Goal: Check status: Check status

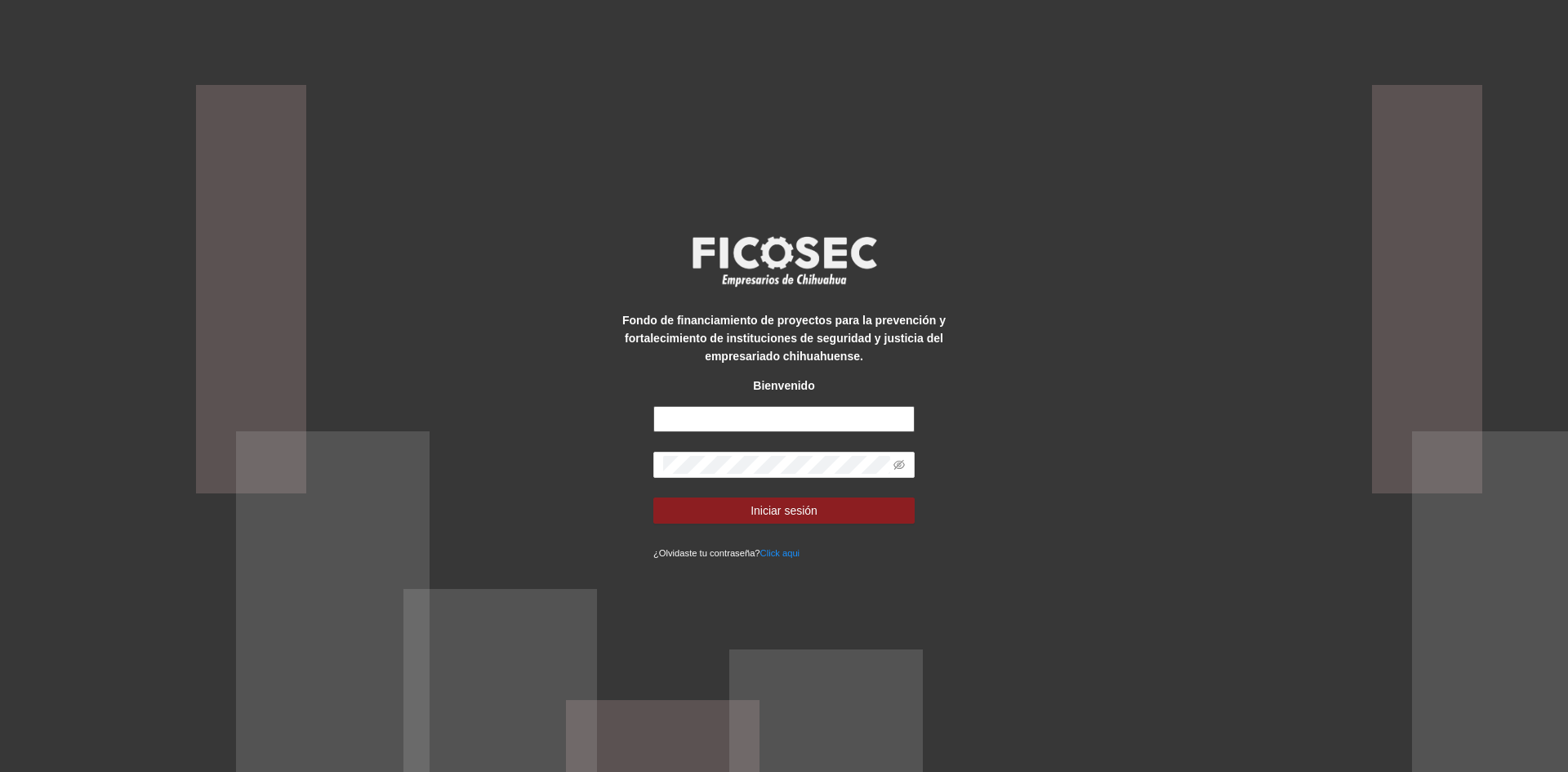
click at [746, 425] on input "text" at bounding box center [784, 419] width 261 height 26
type input "**********"
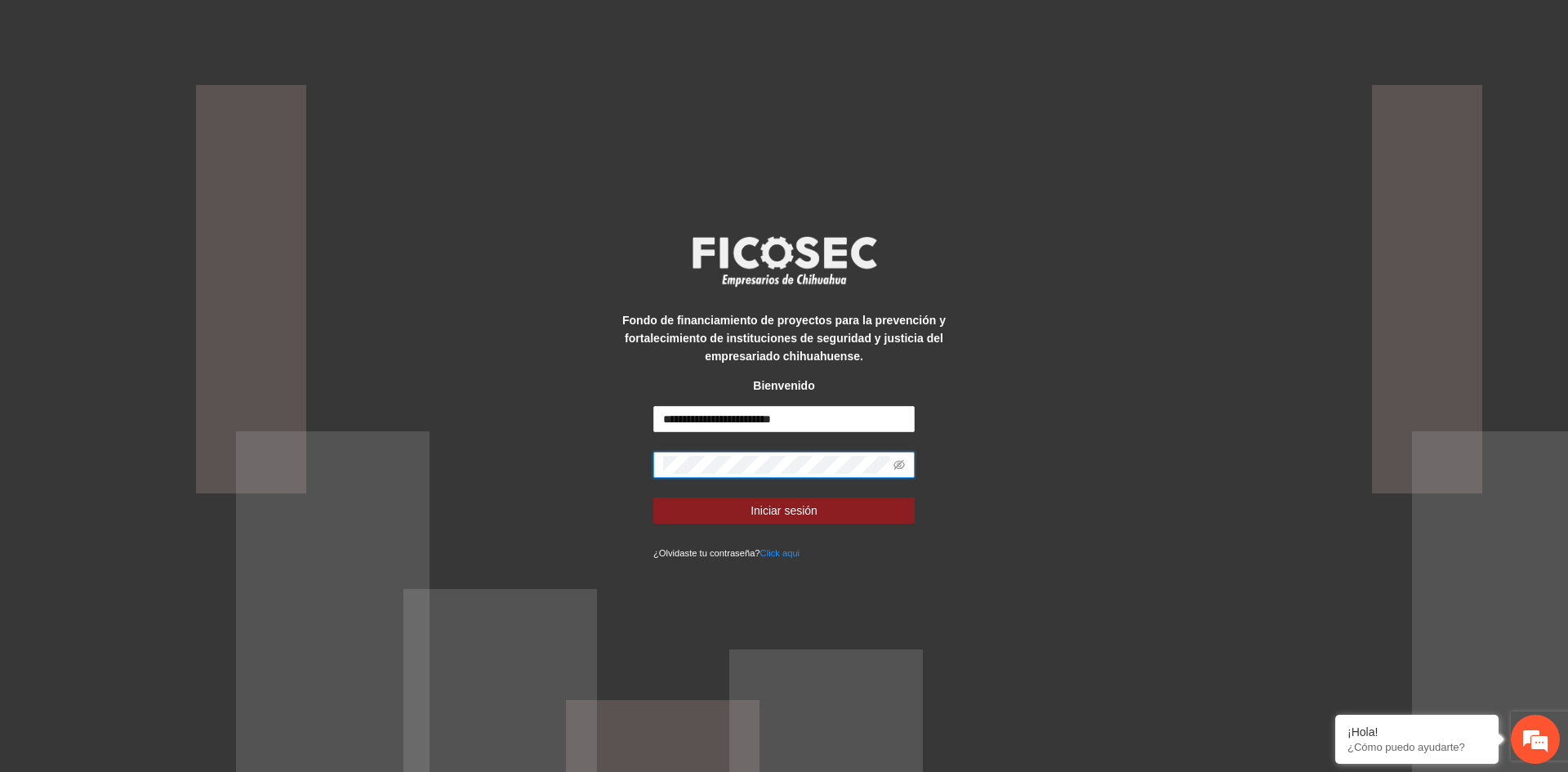
click at [654, 497] on button "Iniciar sesión" at bounding box center [784, 510] width 261 height 26
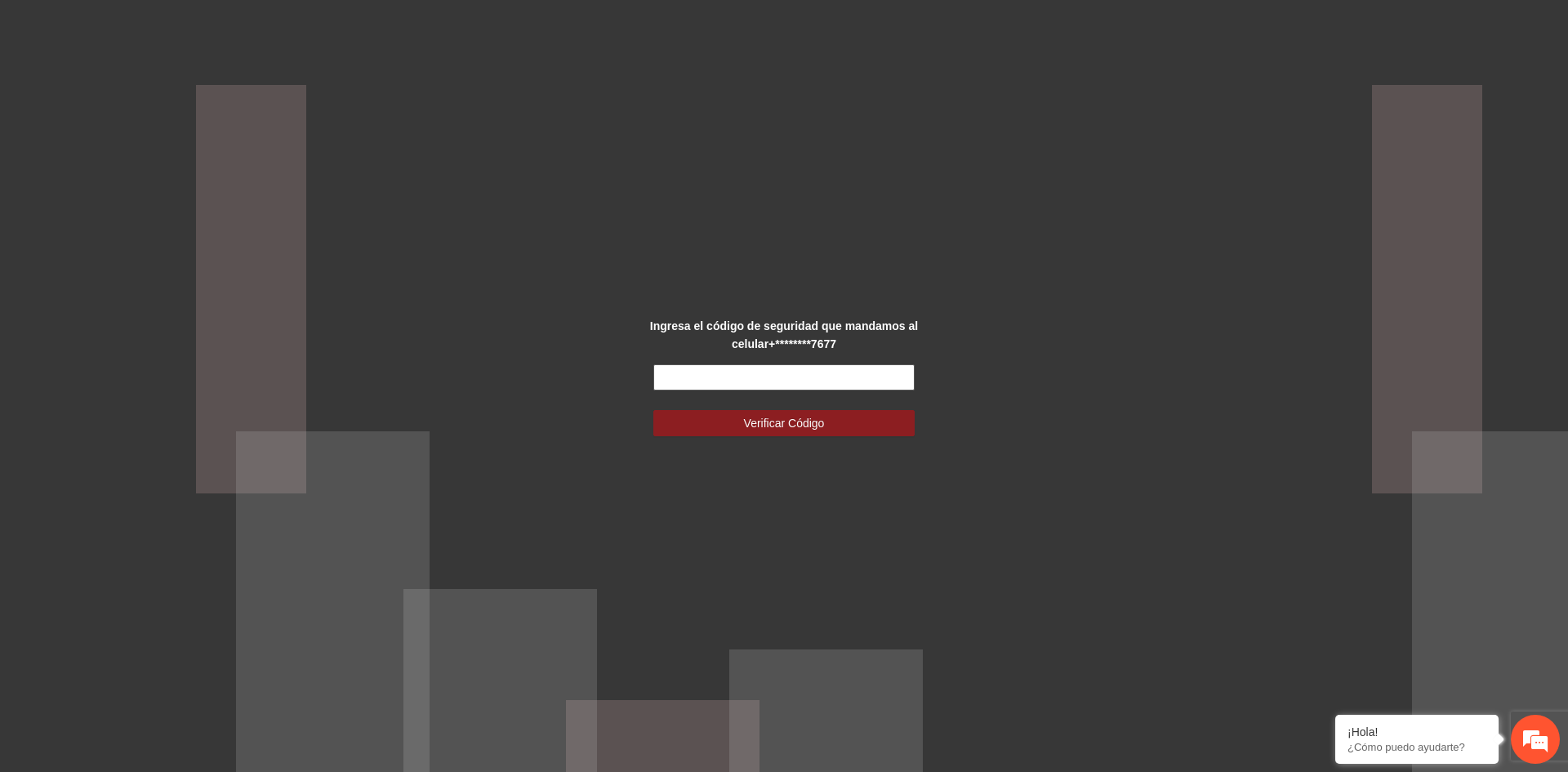
click at [749, 371] on input "text" at bounding box center [784, 377] width 261 height 26
type input "******"
click at [773, 418] on span "Verificar Código" at bounding box center [784, 423] width 81 height 18
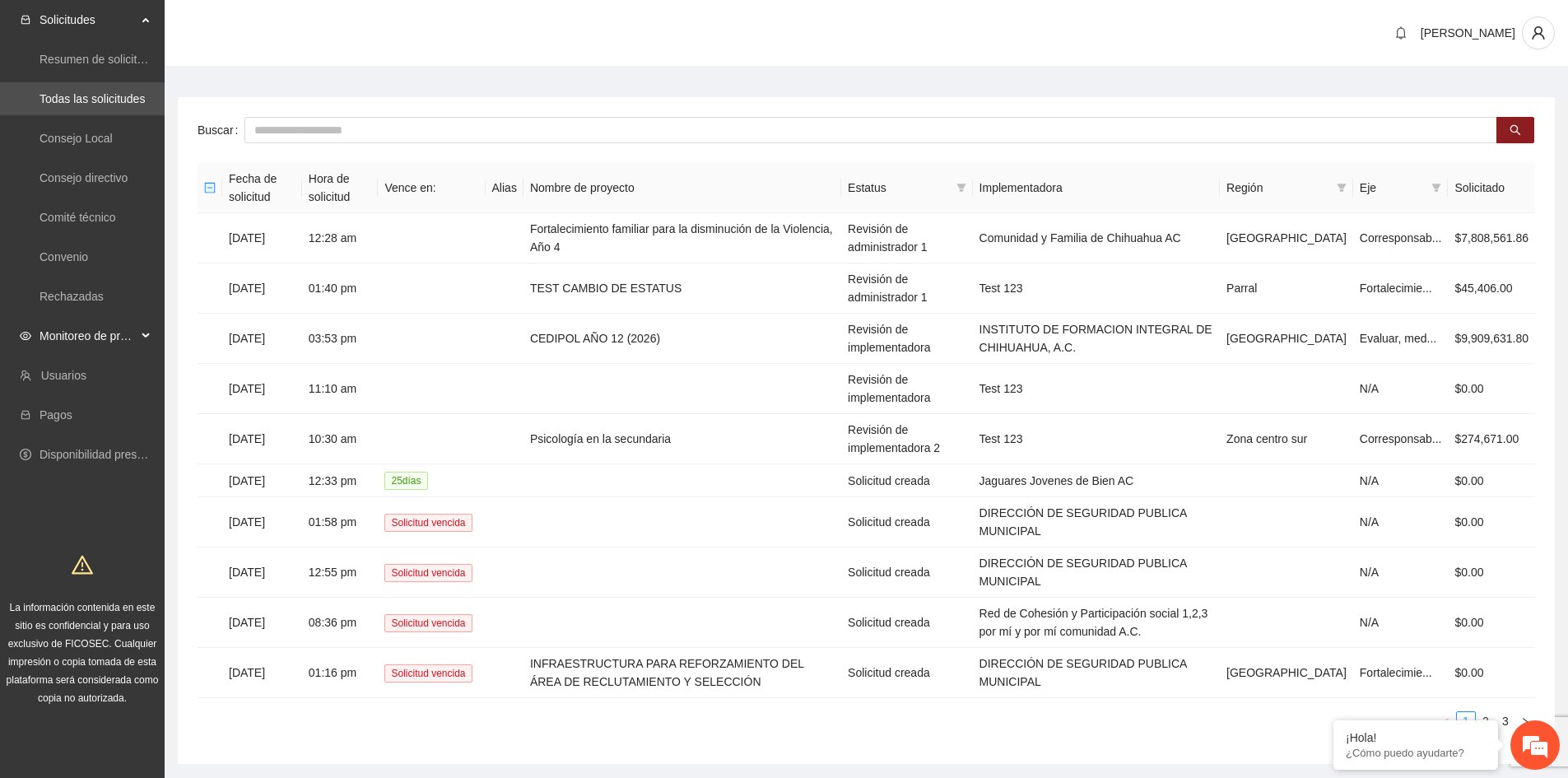
click at [140, 331] on div "Monitoreo de proyectos" at bounding box center [82, 335] width 165 height 33
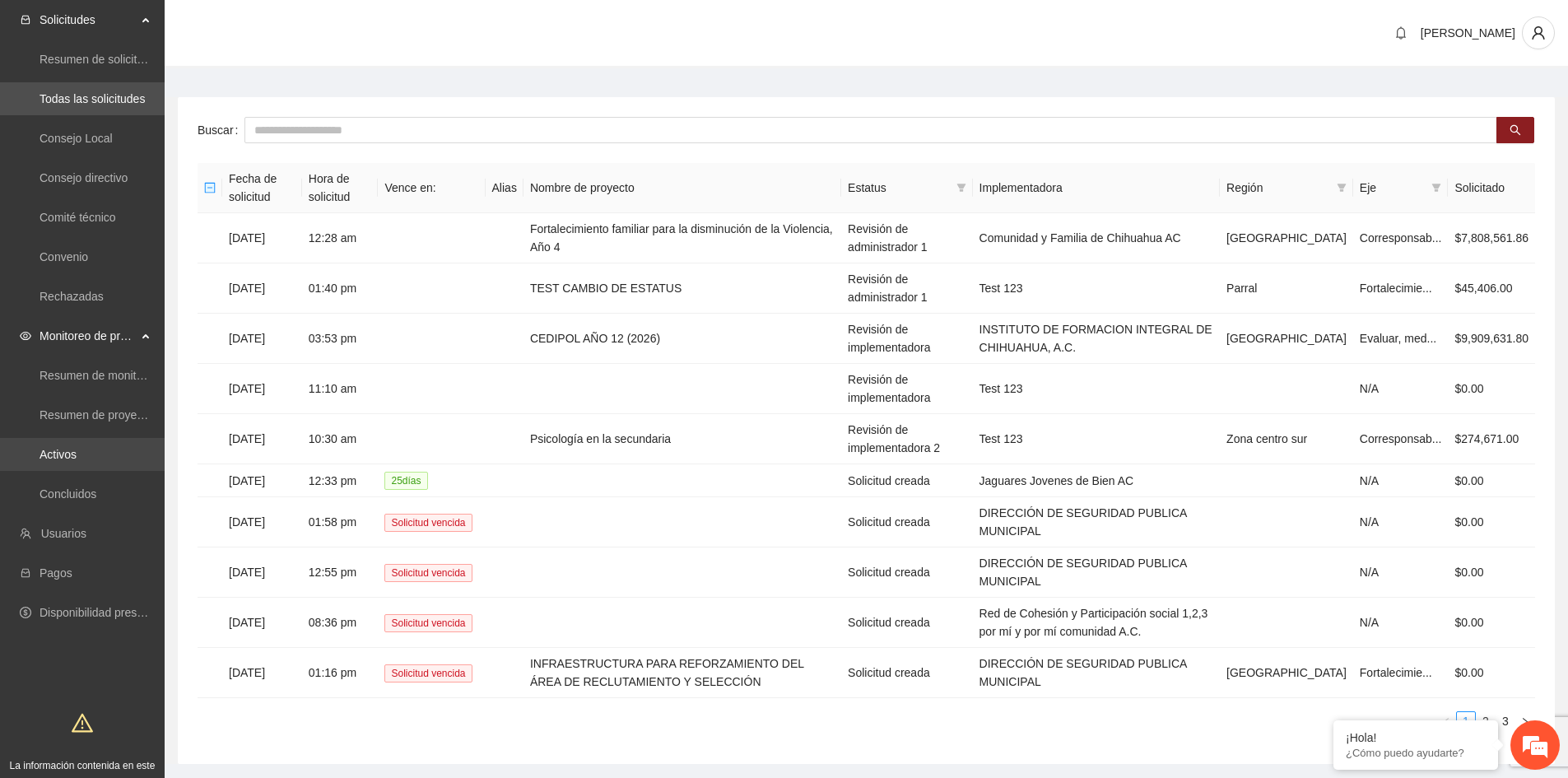
click at [56, 451] on link "Activos" at bounding box center [59, 454] width 37 height 14
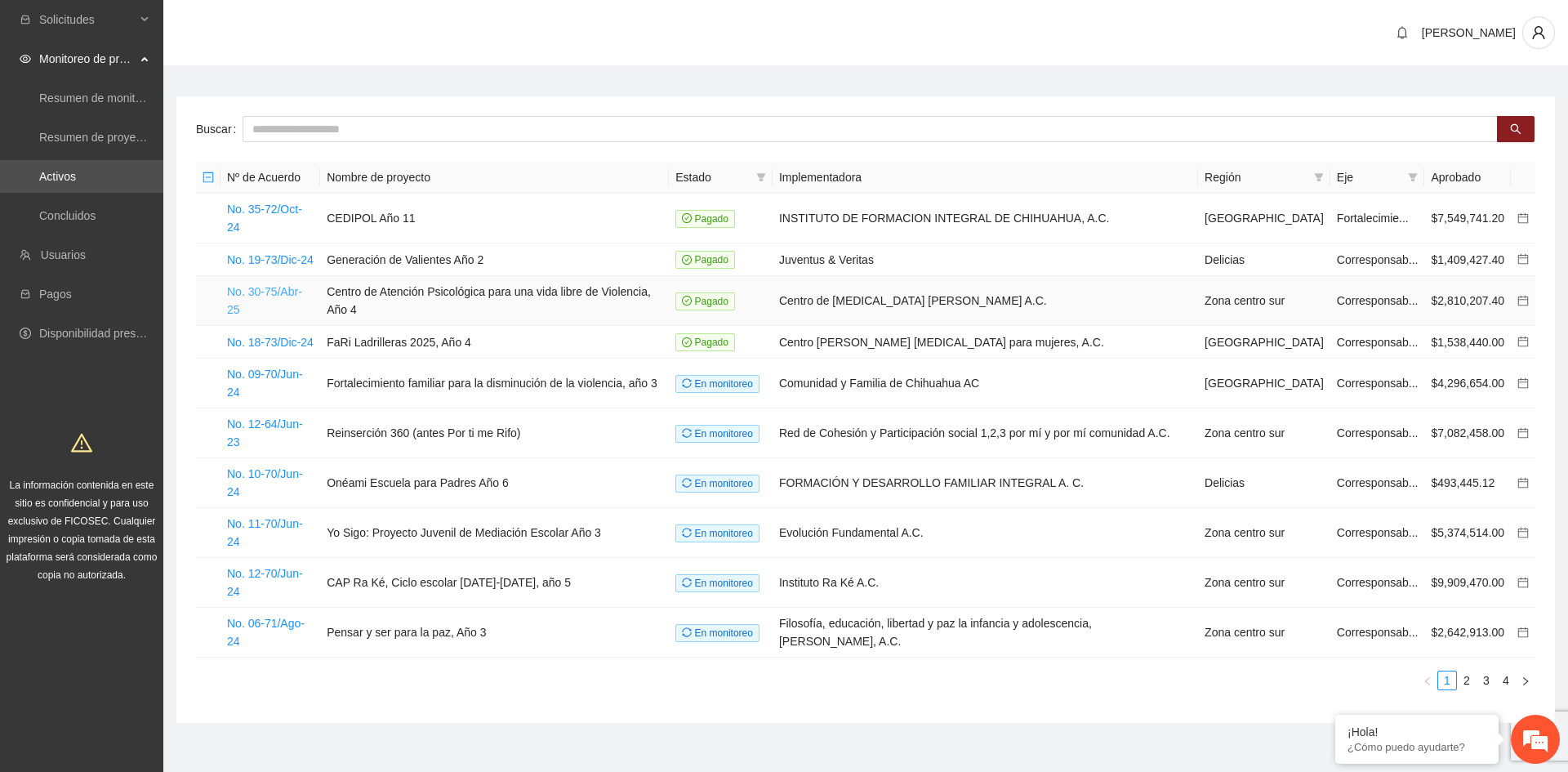
click at [302, 285] on link "No. 30-75/Abr-25" at bounding box center [265, 300] width 75 height 31
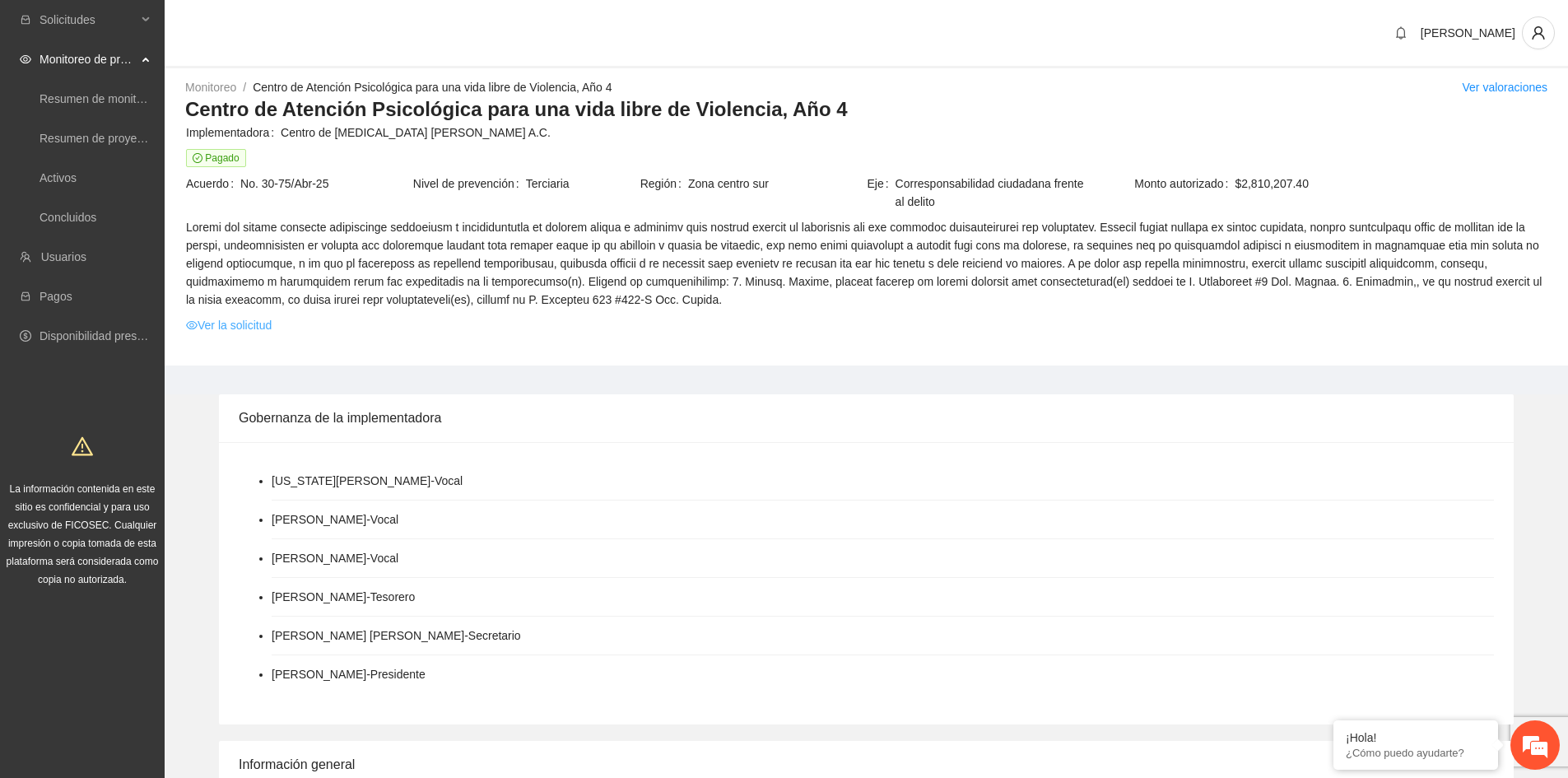
click at [244, 330] on link "Ver la solicitud" at bounding box center [228, 324] width 86 height 18
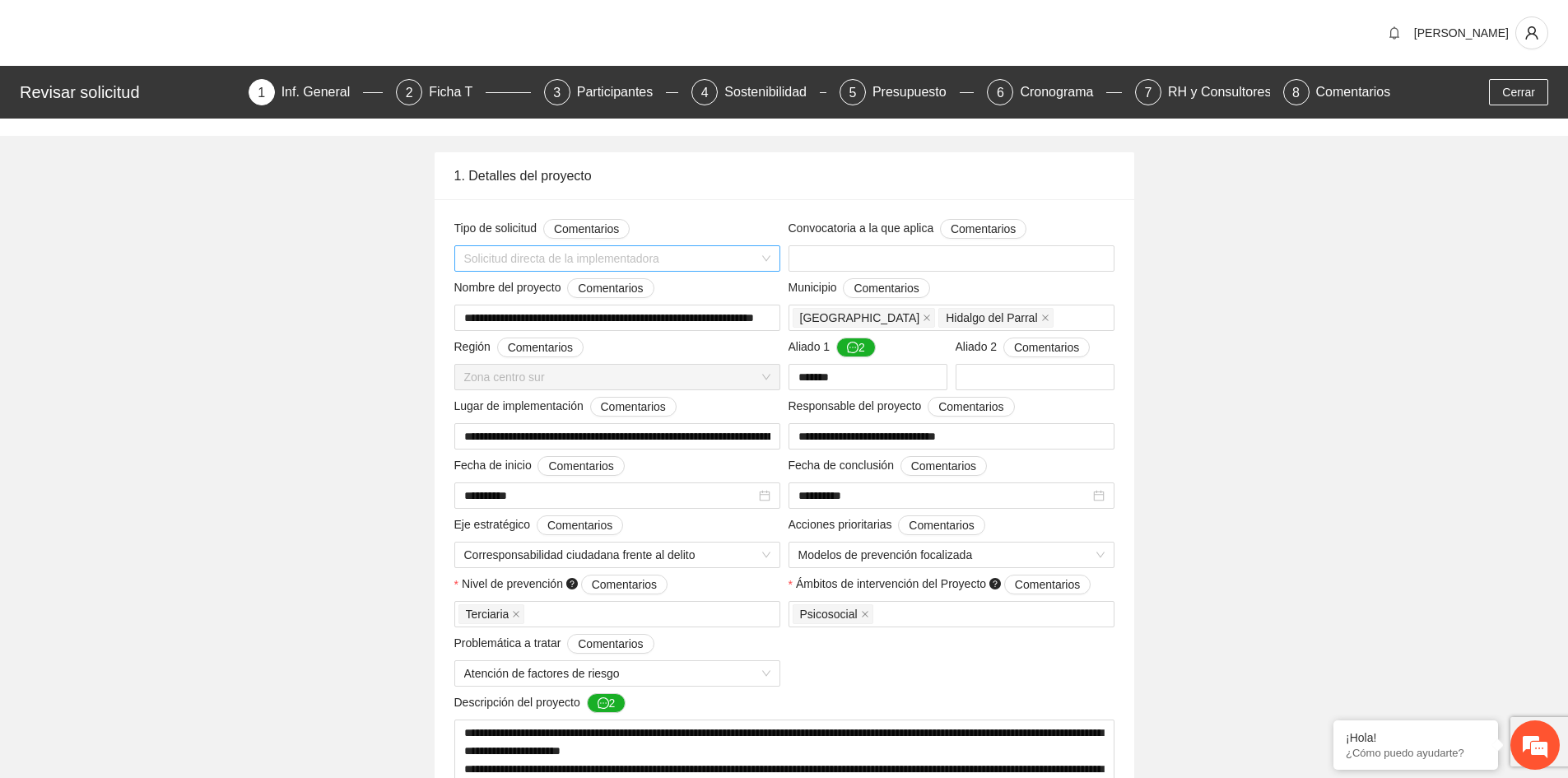
click at [767, 261] on span "Solicitud directa de la implementadora" at bounding box center [617, 258] width 306 height 25
click at [767, 258] on span "Solicitud directa de la implementadora" at bounding box center [617, 258] width 306 height 25
click at [770, 559] on div "Corresponsabilidad ciudadana frente al delito" at bounding box center [617, 555] width 326 height 26
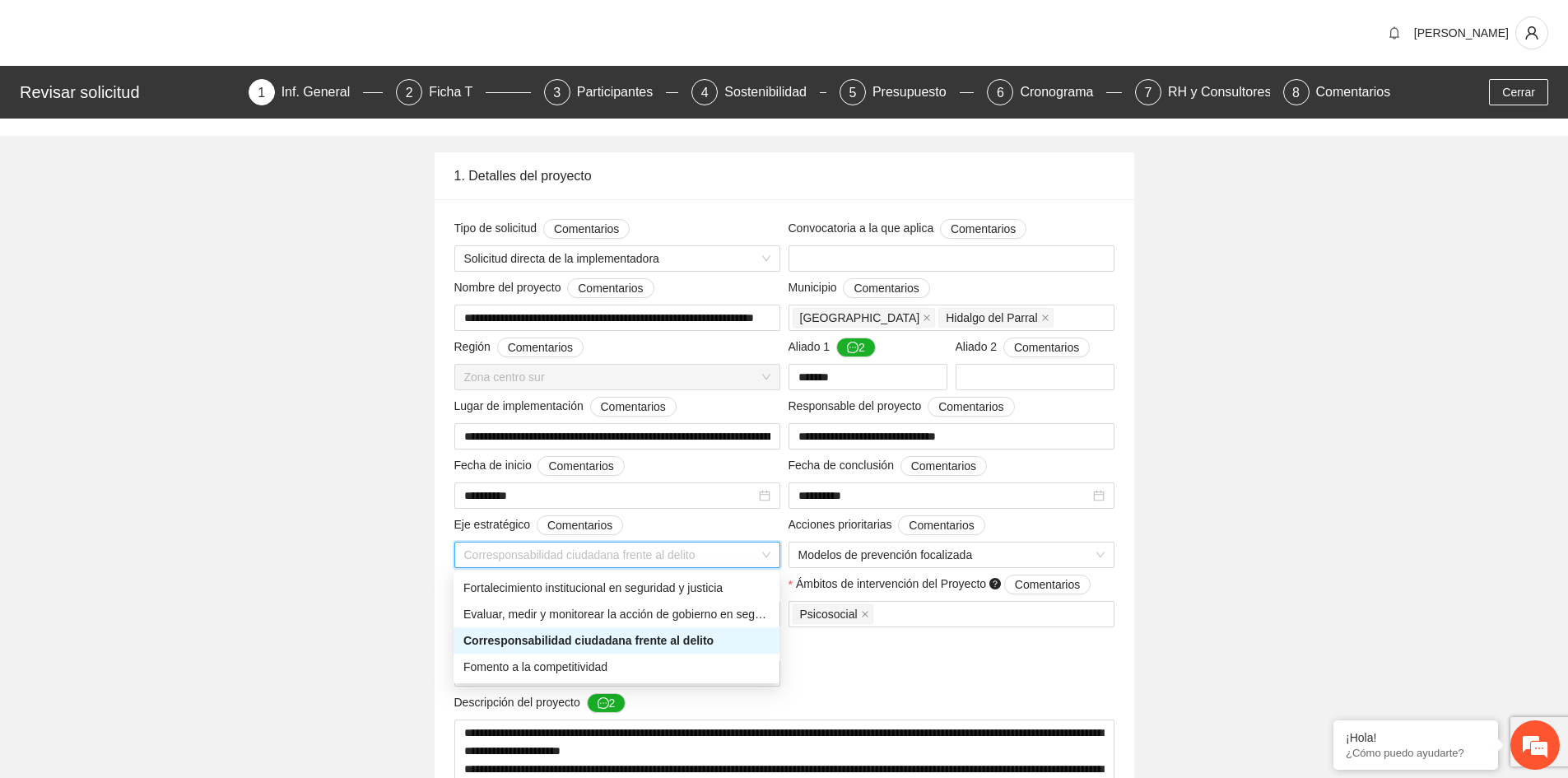
click at [770, 559] on div "Corresponsabilidad ciudadana frente al delito" at bounding box center [617, 555] width 326 height 26
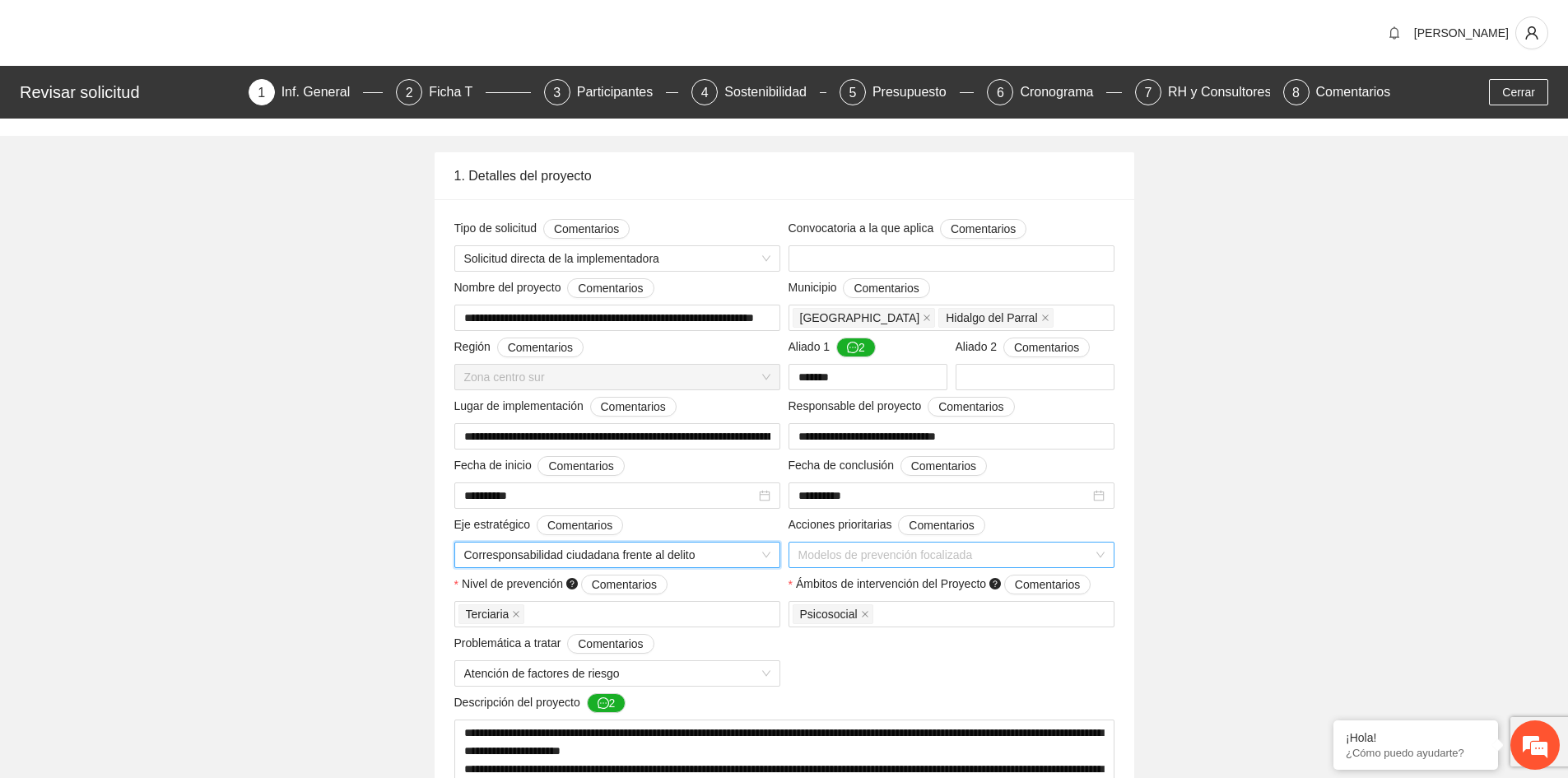
click at [1104, 550] on span "Modelos de prevención focalizada" at bounding box center [951, 555] width 306 height 25
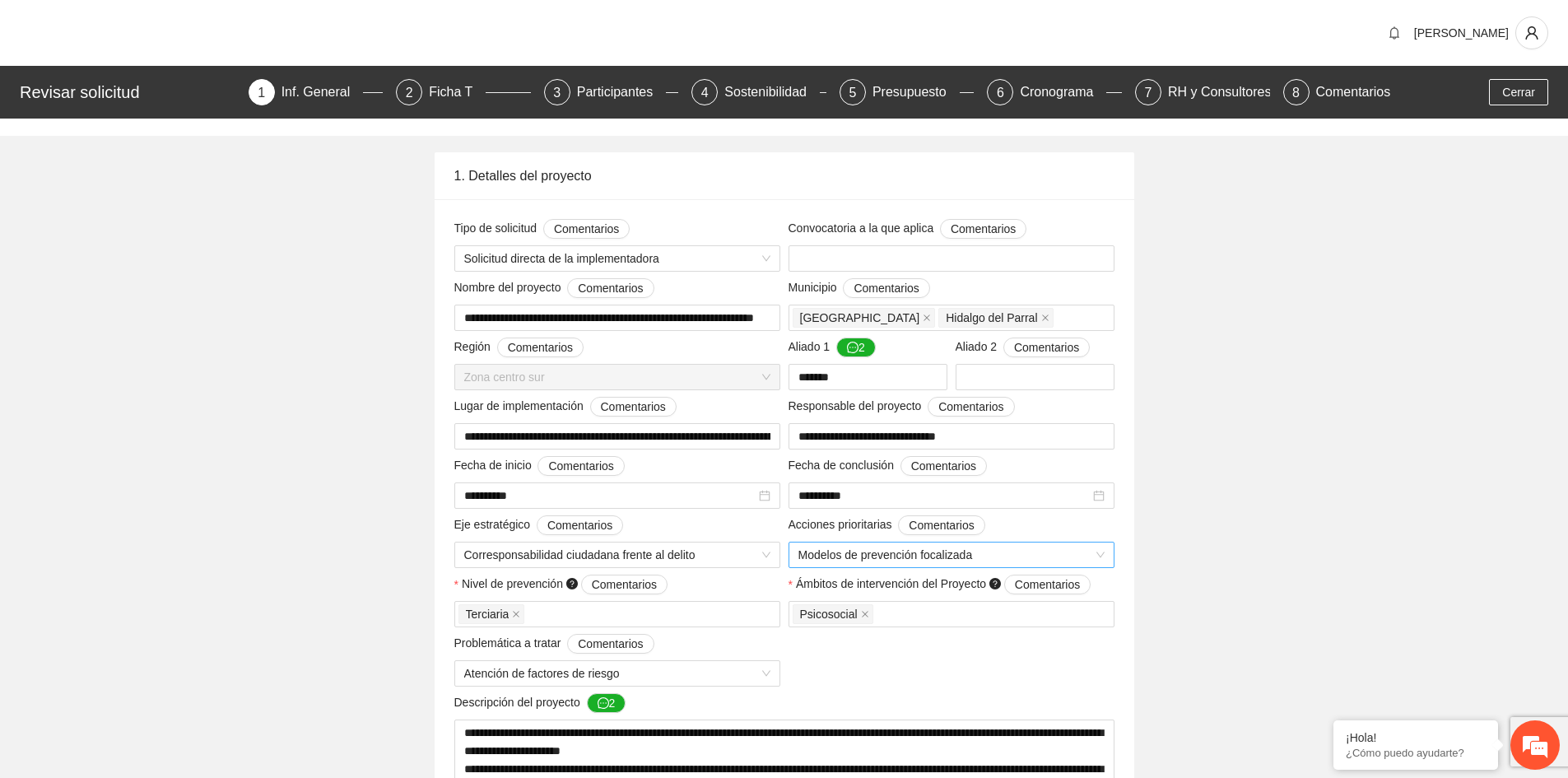
click at [1100, 555] on span "Modelos de prevención focalizada" at bounding box center [951, 555] width 306 height 25
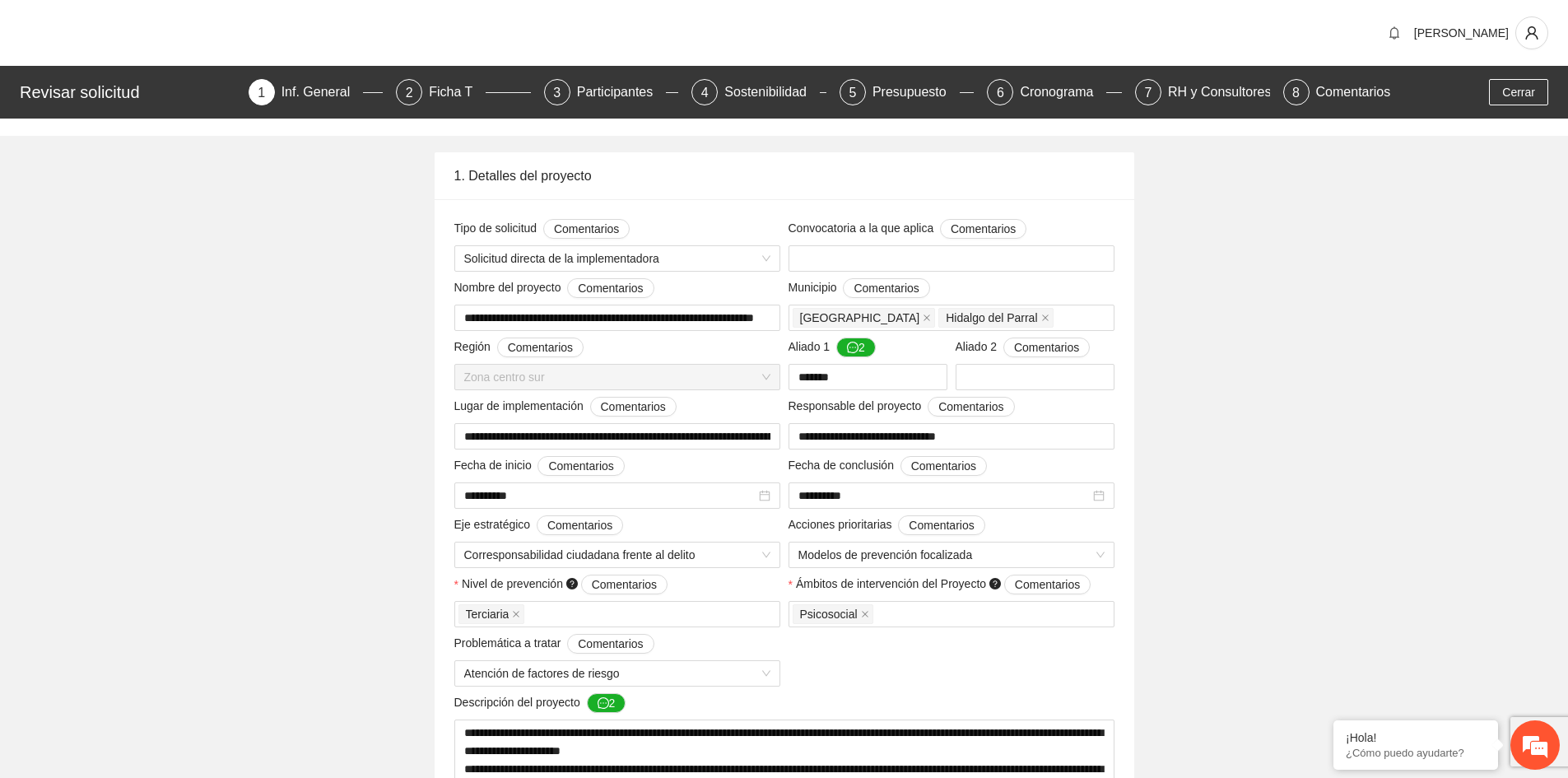
scroll to position [330, 0]
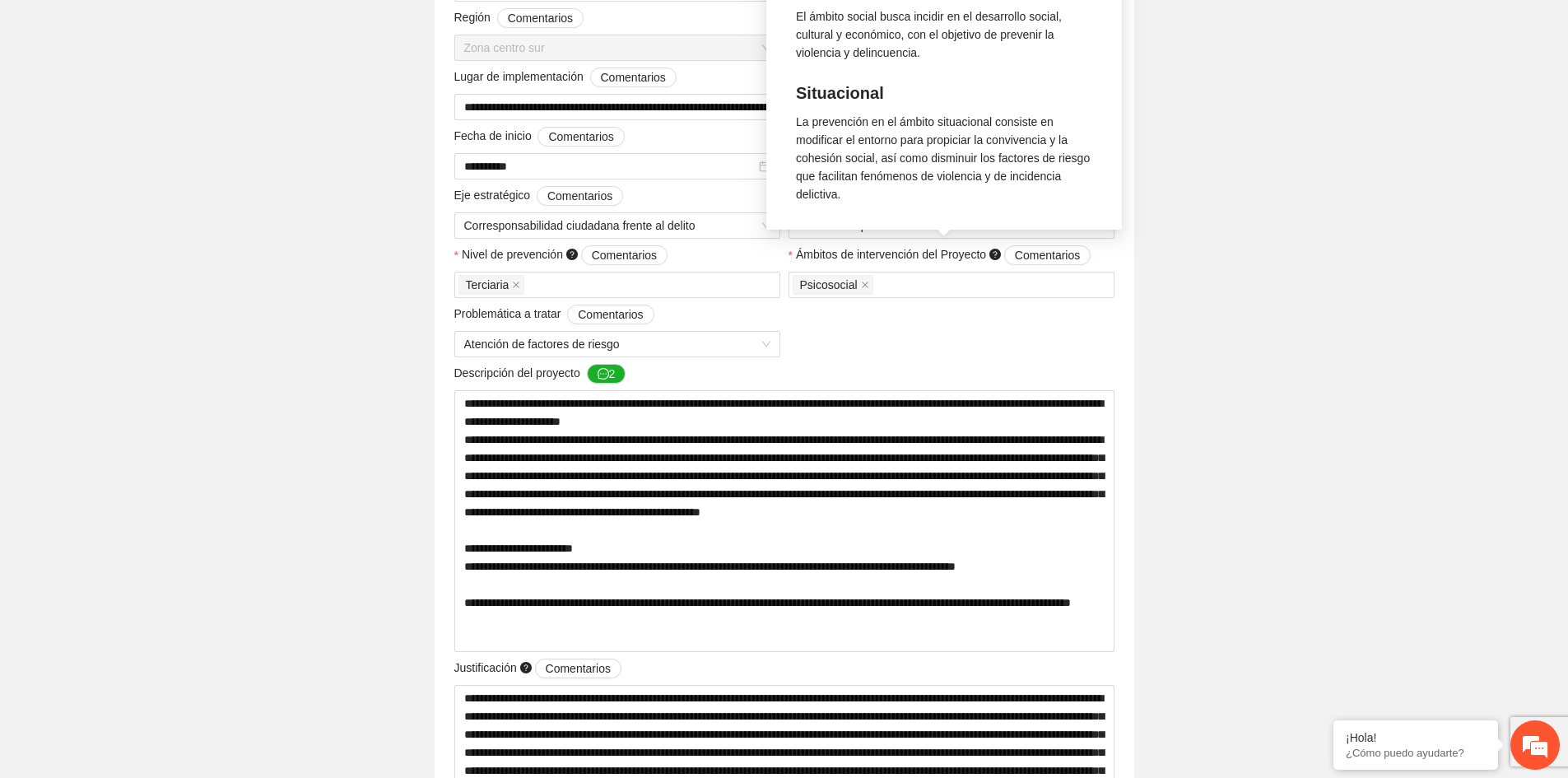
click at [998, 256] on icon "question-circle" at bounding box center [995, 255] width 12 height 12
click at [1004, 256] on button "Comentarios" at bounding box center [1048, 255] width 87 height 20
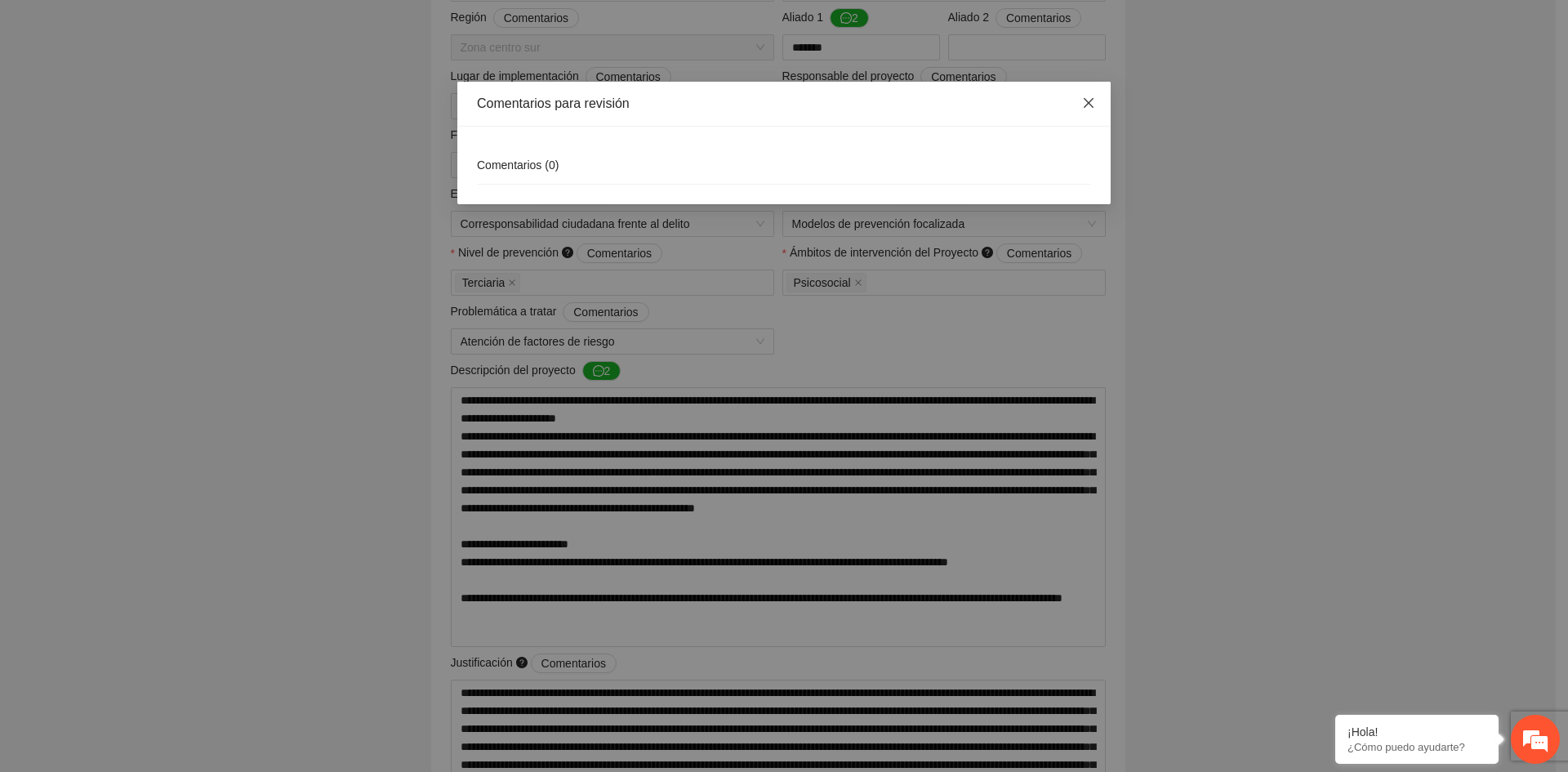
click at [1088, 114] on span "Close" at bounding box center [1089, 104] width 44 height 44
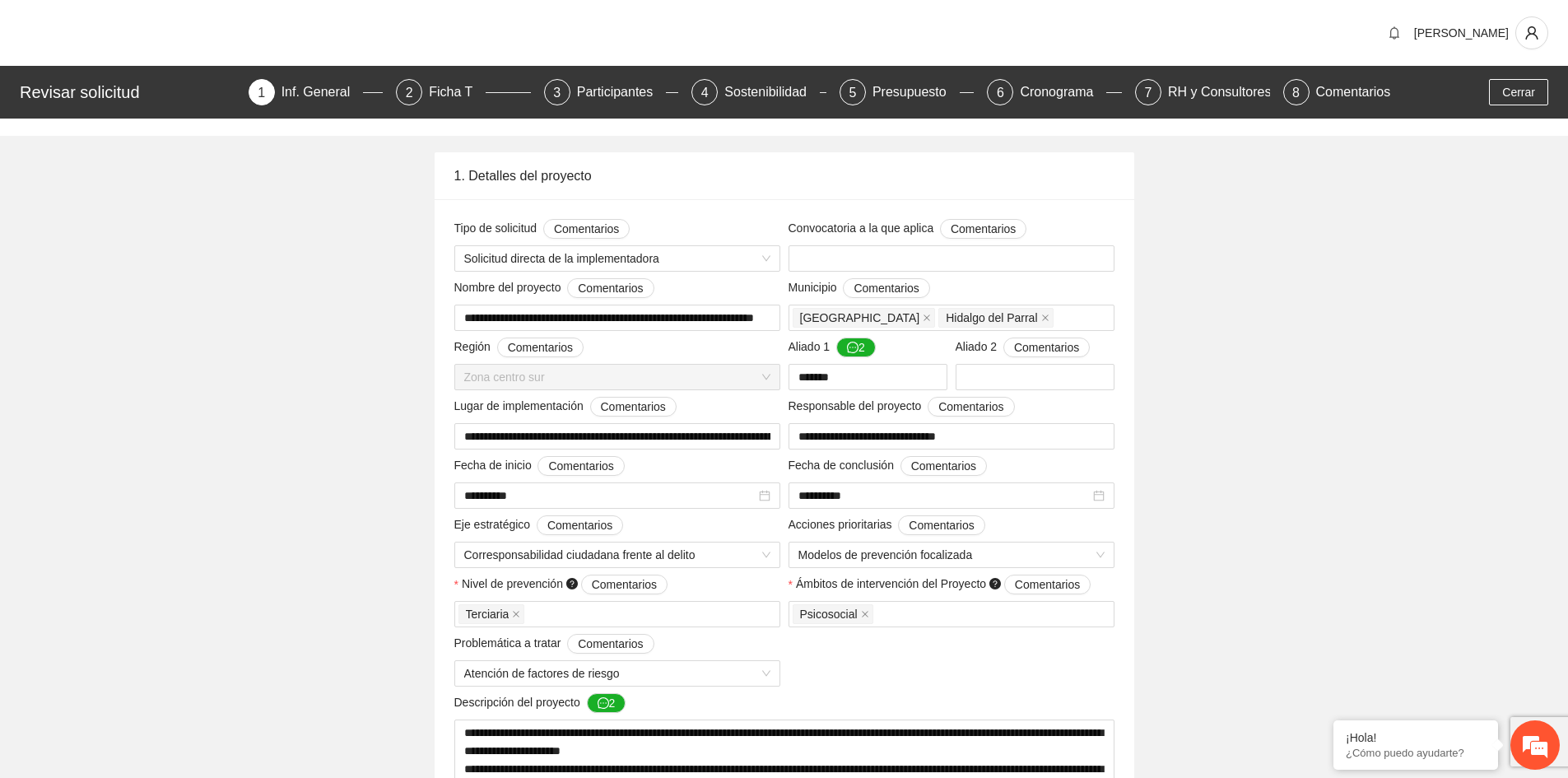
scroll to position [165, 0]
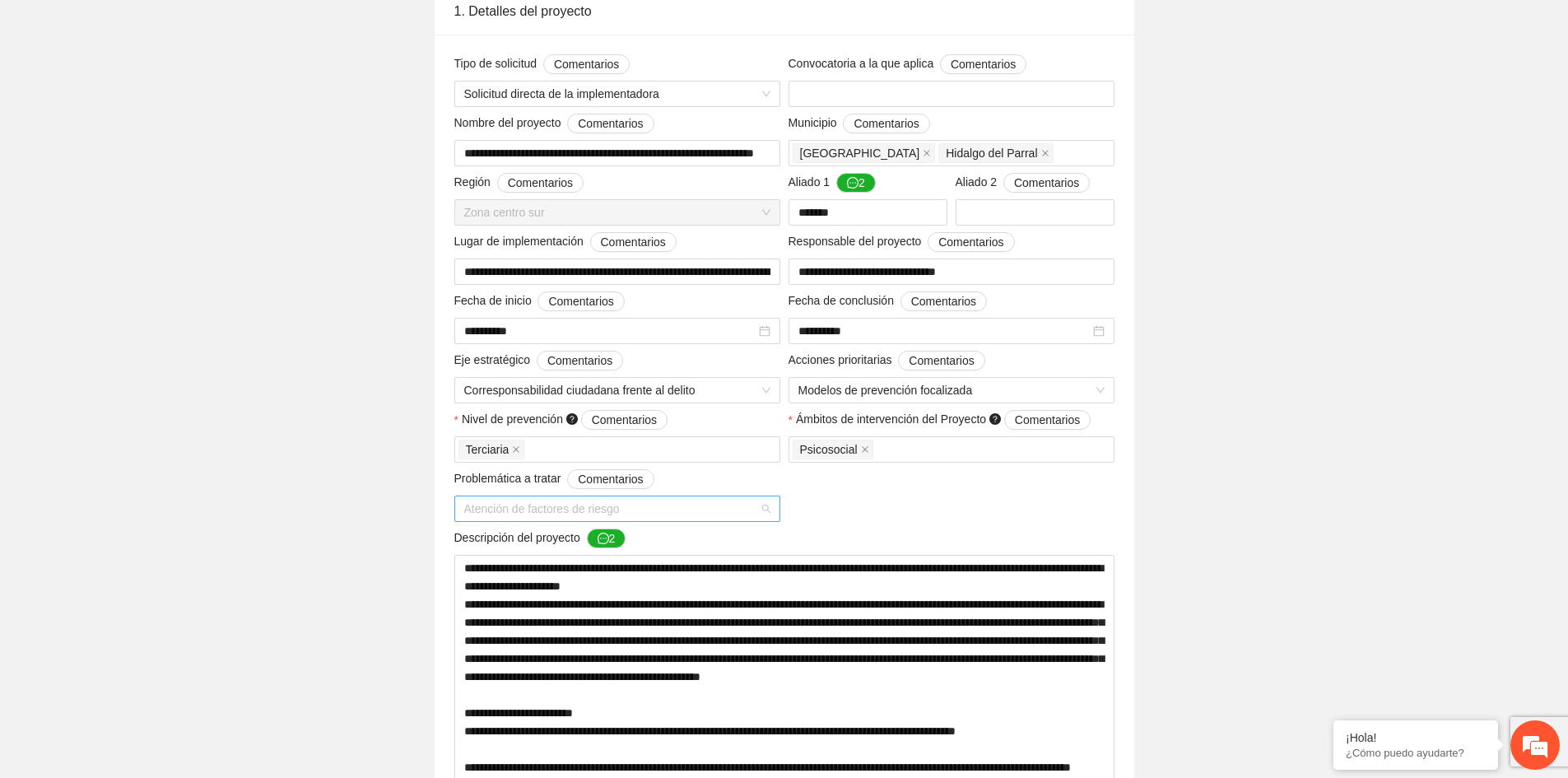
click at [767, 512] on span "Atención de factores de riesgo" at bounding box center [617, 509] width 306 height 25
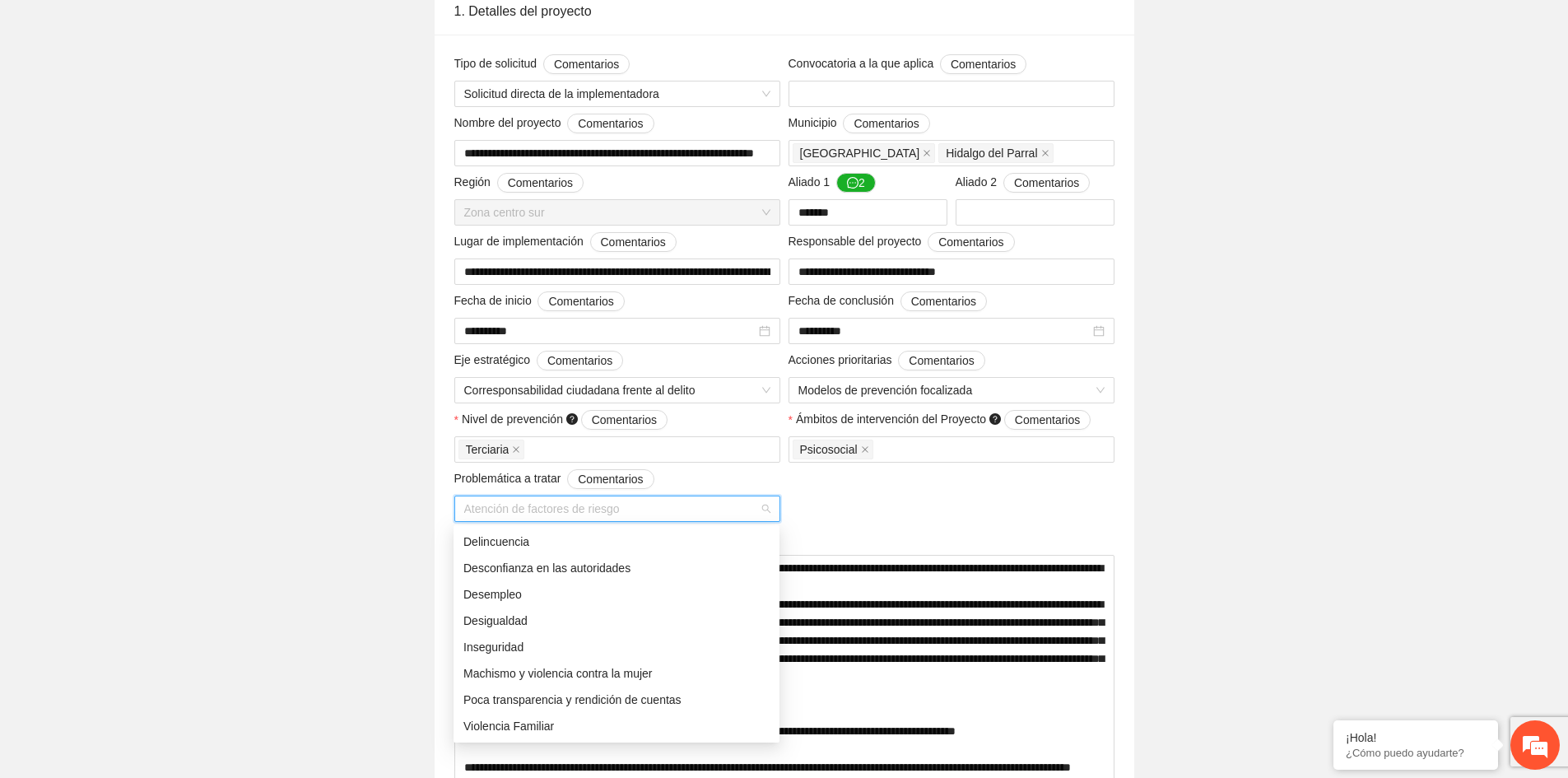
scroll to position [494, 0]
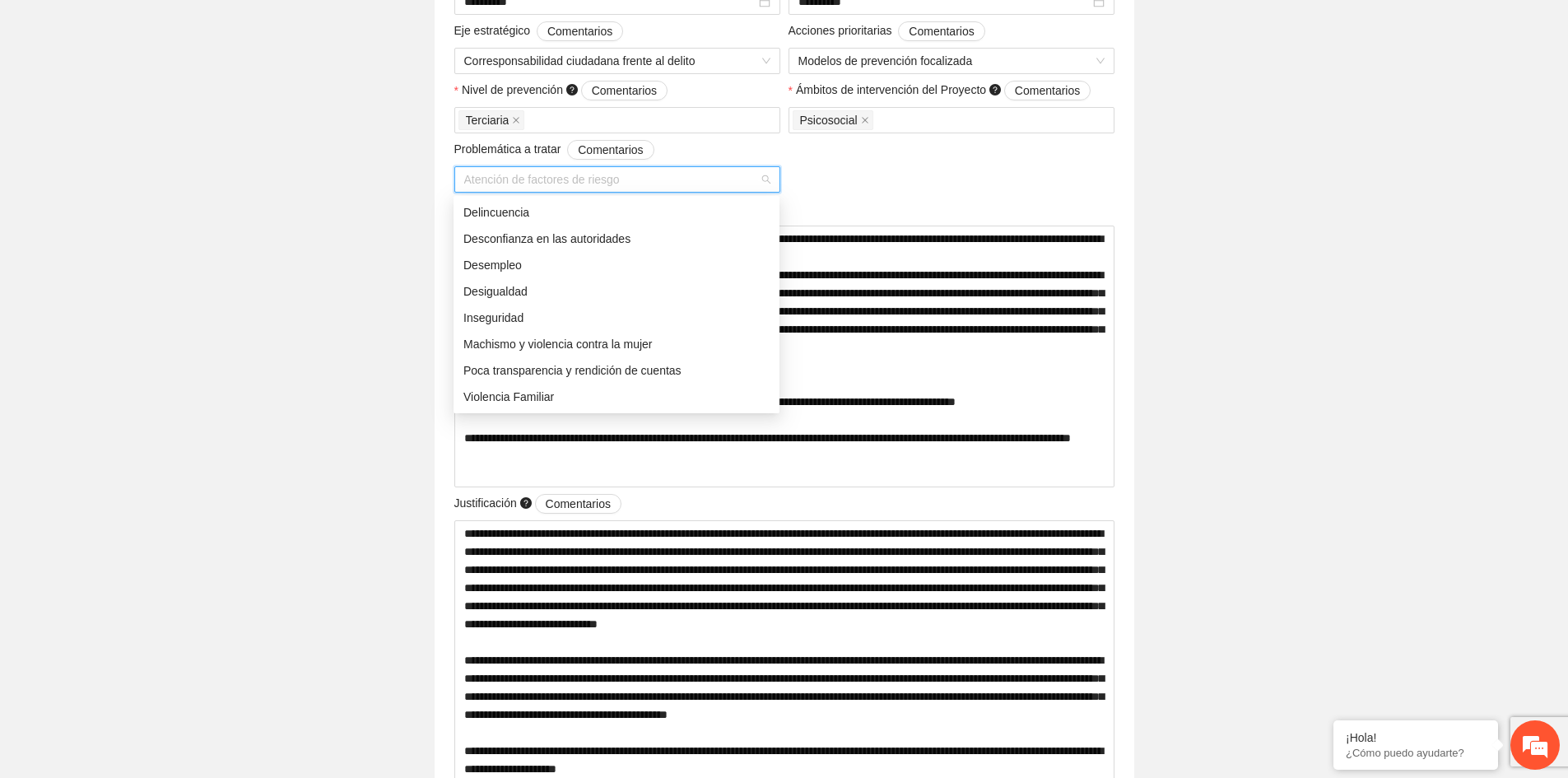
click at [913, 184] on div "**********" at bounding box center [784, 550] width 668 height 1650
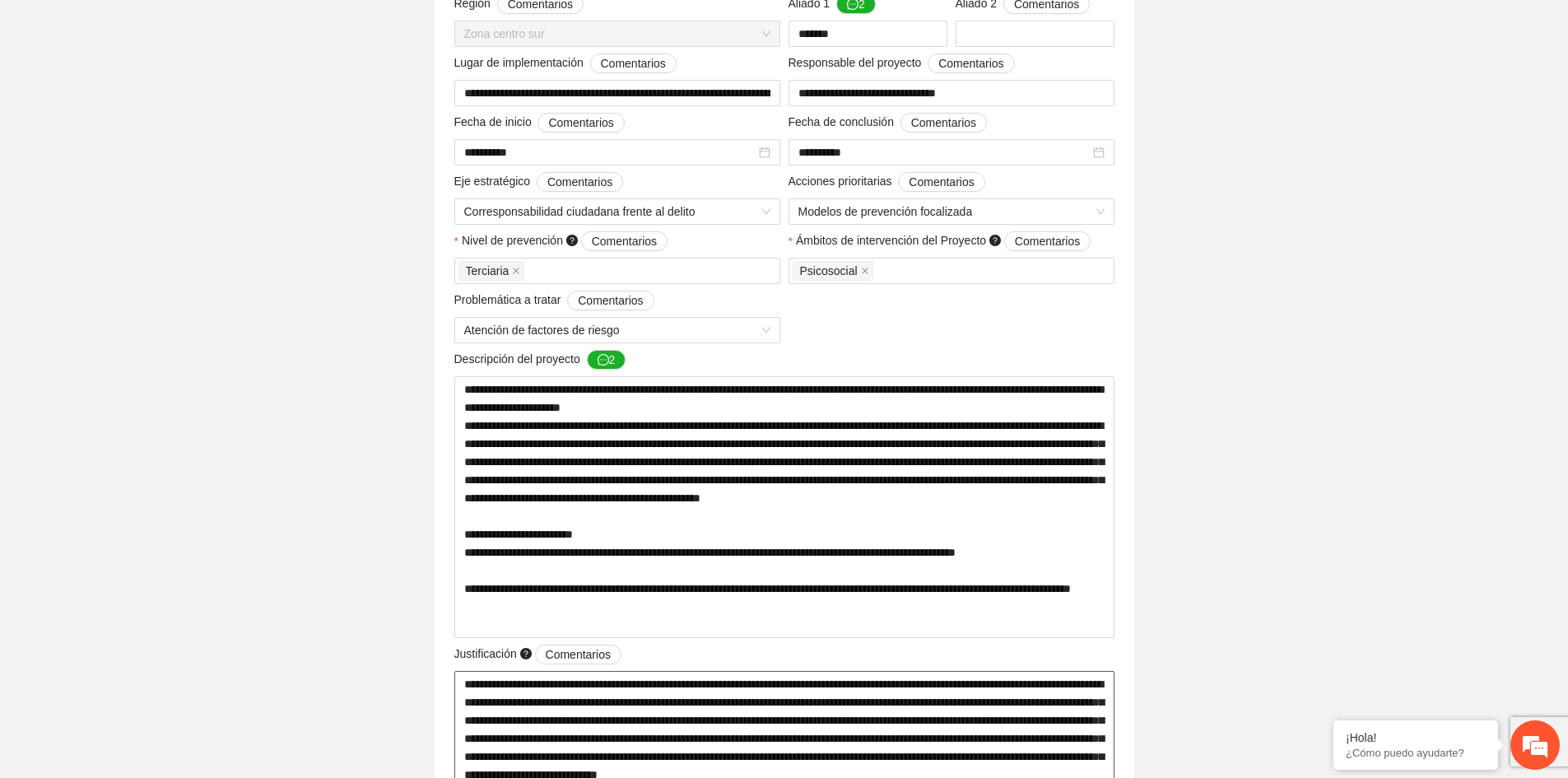
scroll to position [0, 0]
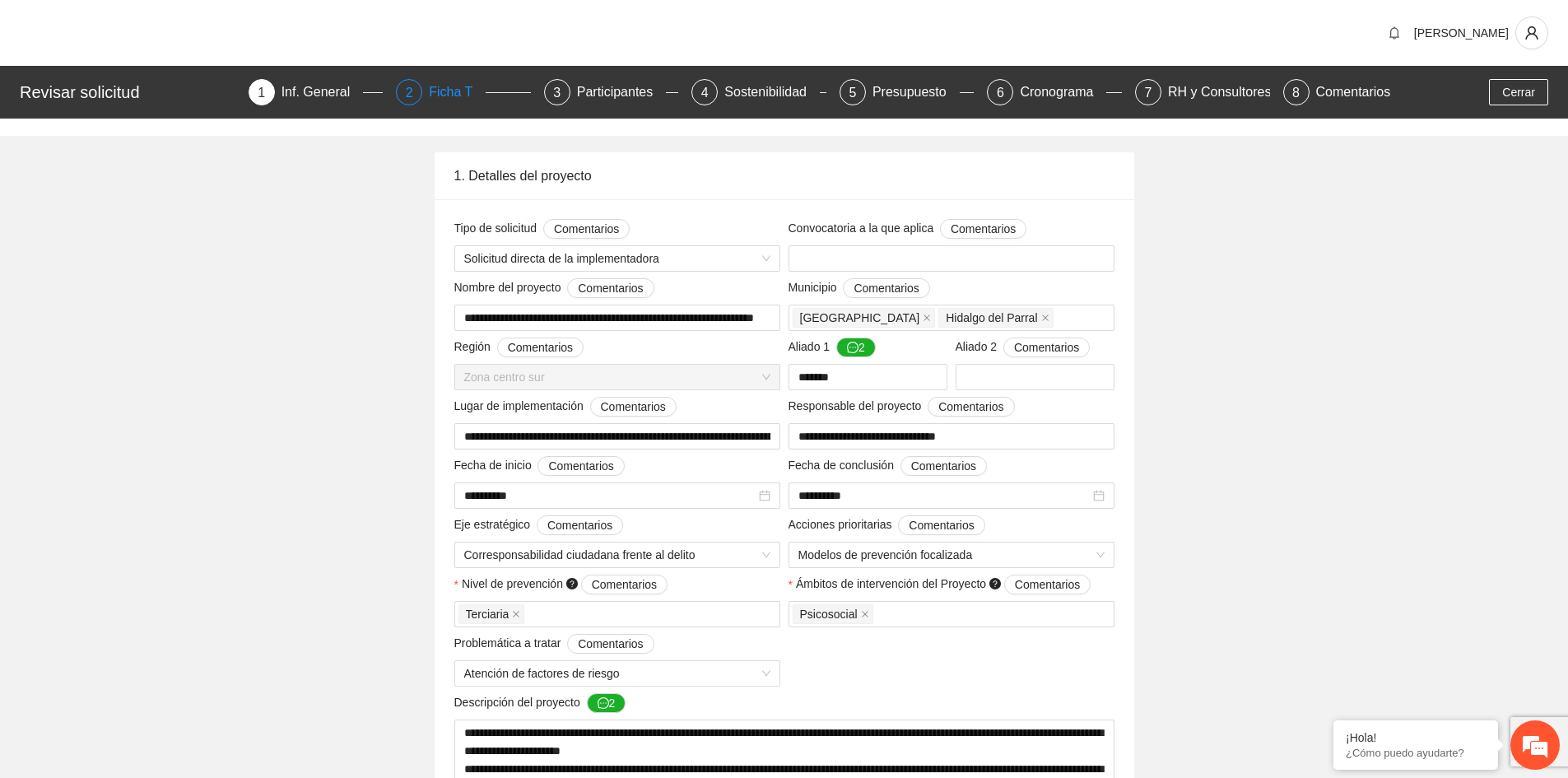
click at [456, 97] on div "Ficha T" at bounding box center [457, 92] width 57 height 26
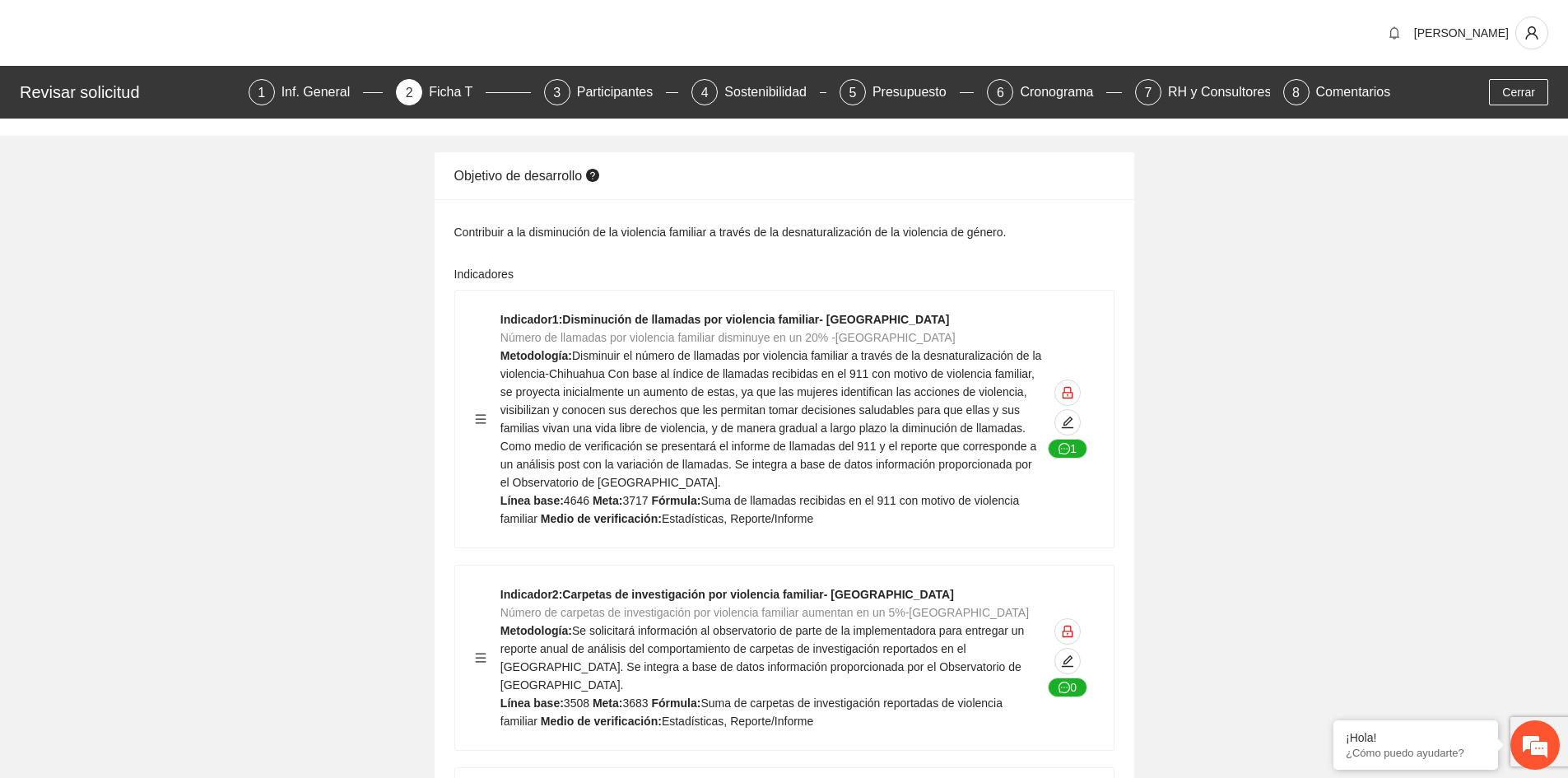
scroll to position [82, 0]
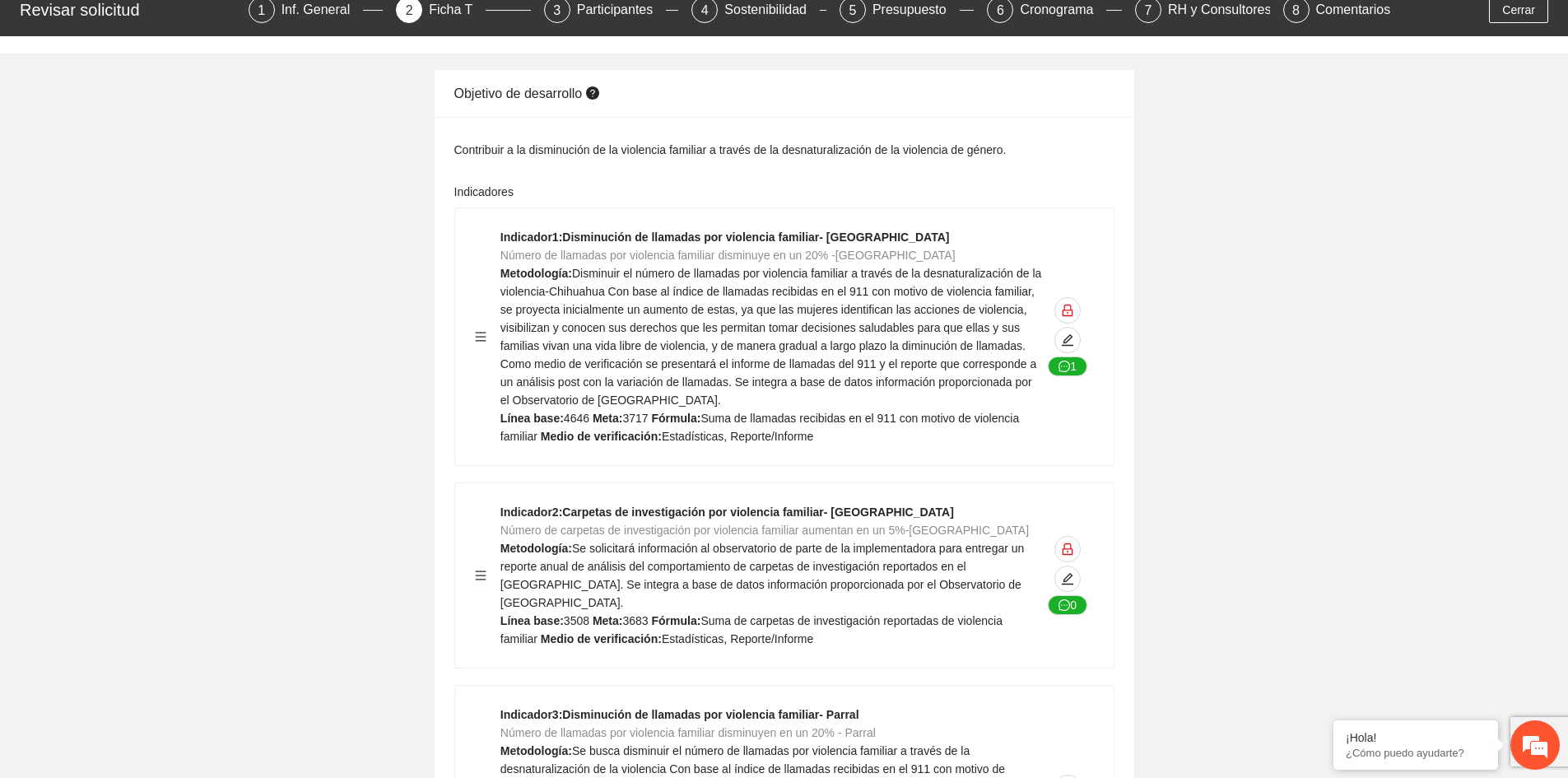
click at [583, 623] on span "3508" at bounding box center [576, 621] width 25 height 14
drag, startPoint x: 647, startPoint y: 621, endPoint x: 617, endPoint y: 622, distance: 30.0
click at [617, 622] on div "Indicador 2 : Carpetas de investigación por violencia familiar- Chihuahua Númer…" at bounding box center [771, 575] width 542 height 145
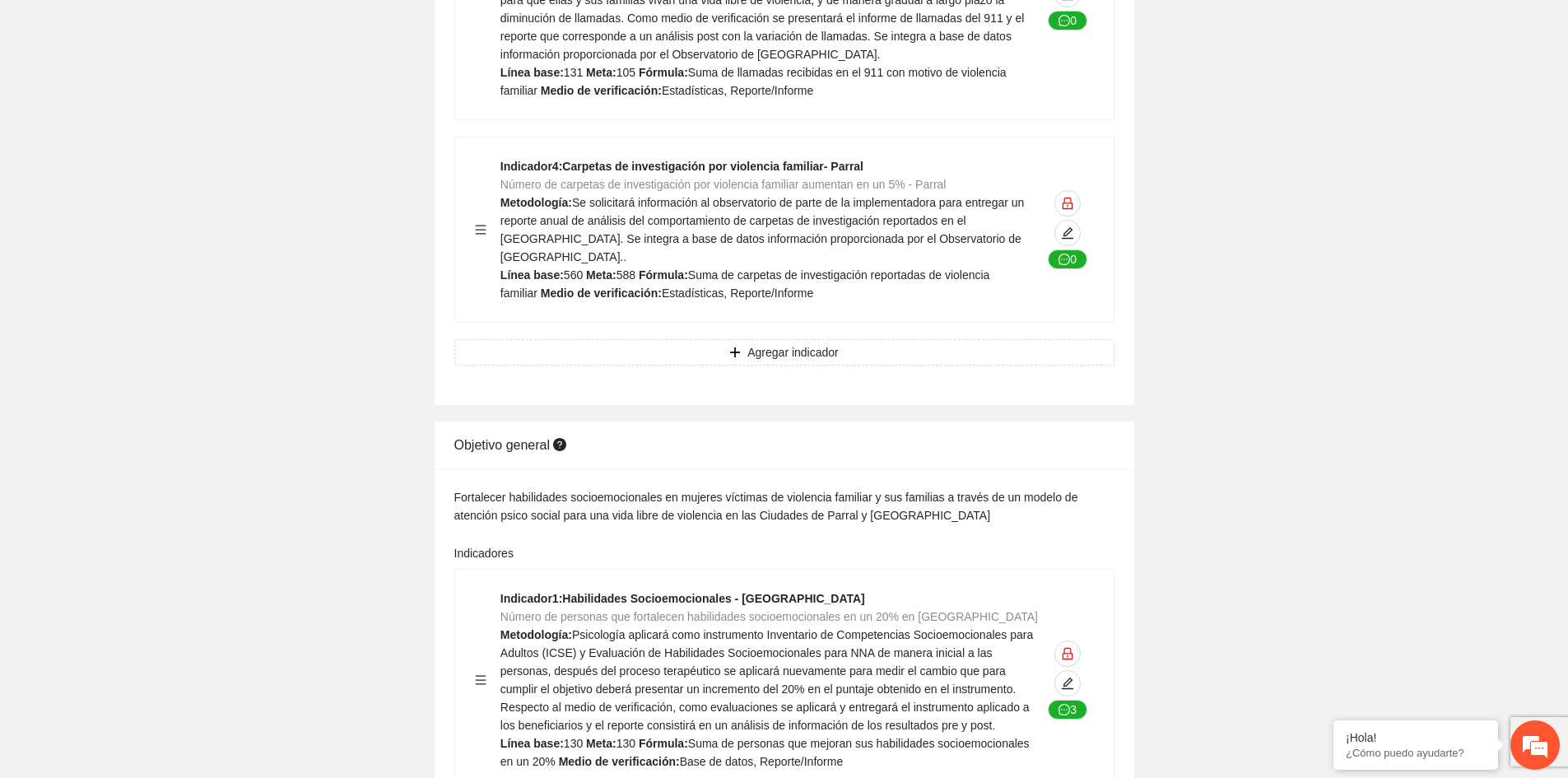
scroll to position [1070, 0]
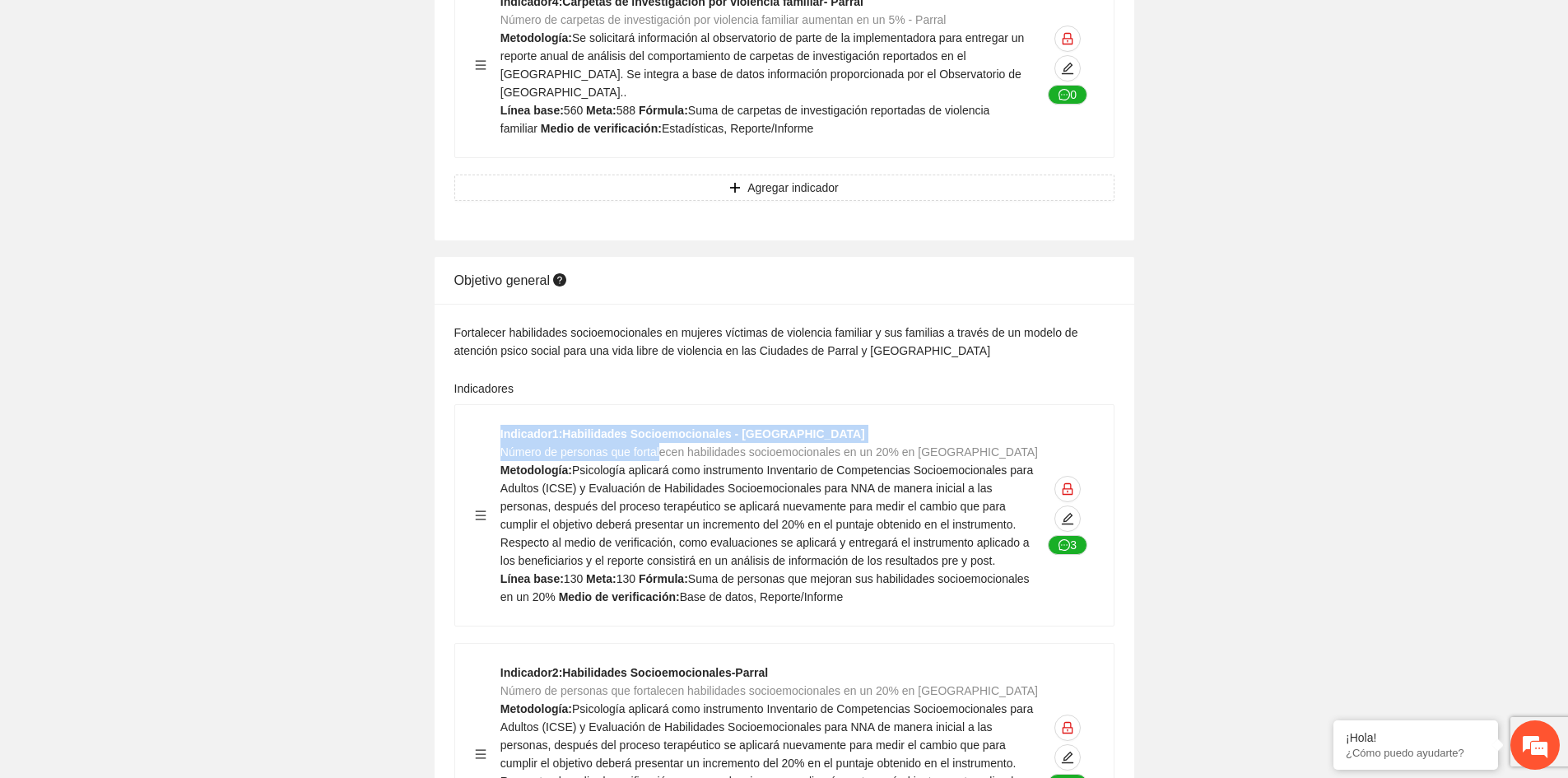
drag, startPoint x: 659, startPoint y: 448, endPoint x: 902, endPoint y: 443, distance: 243.1
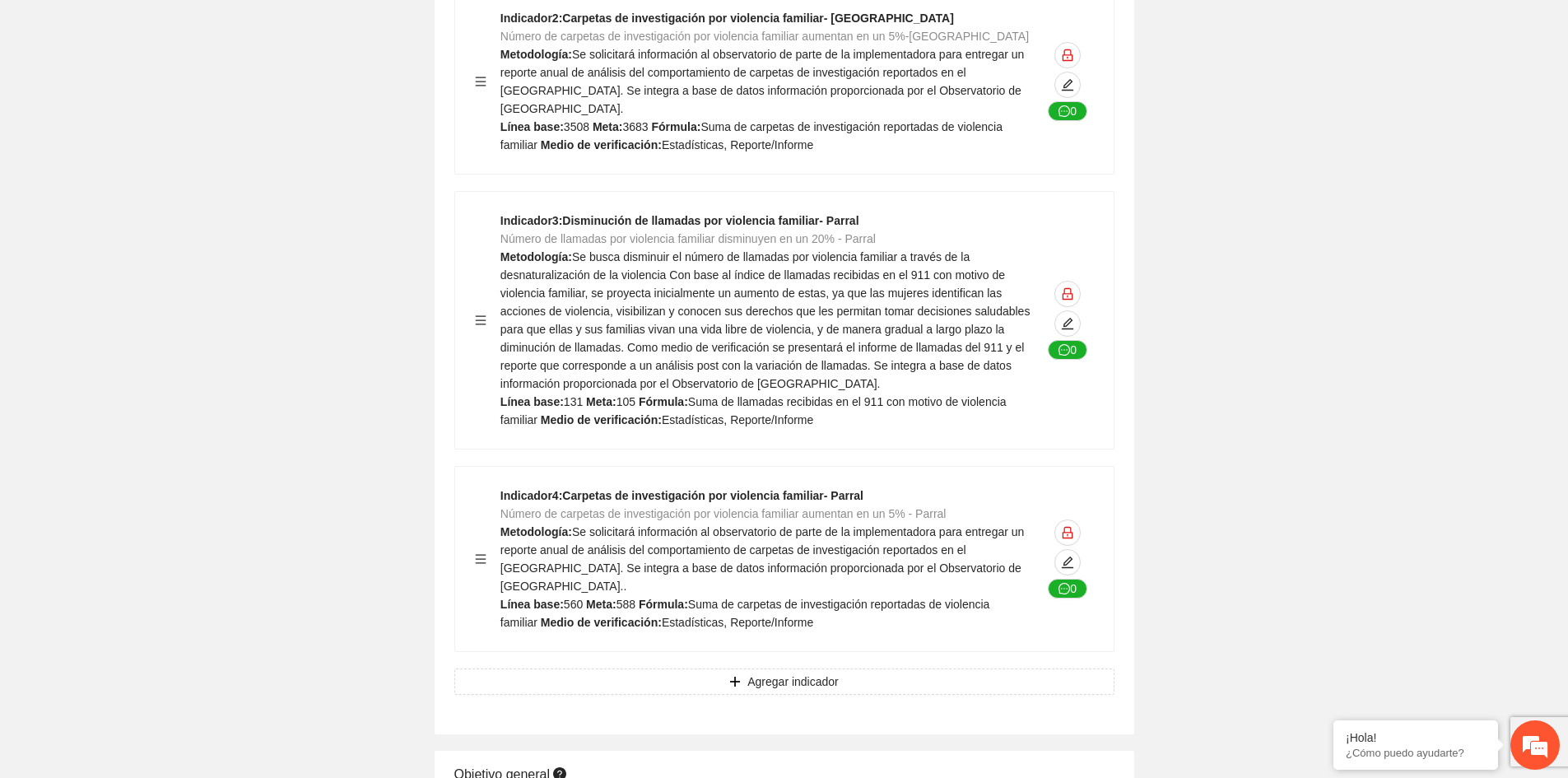
scroll to position [0, 0]
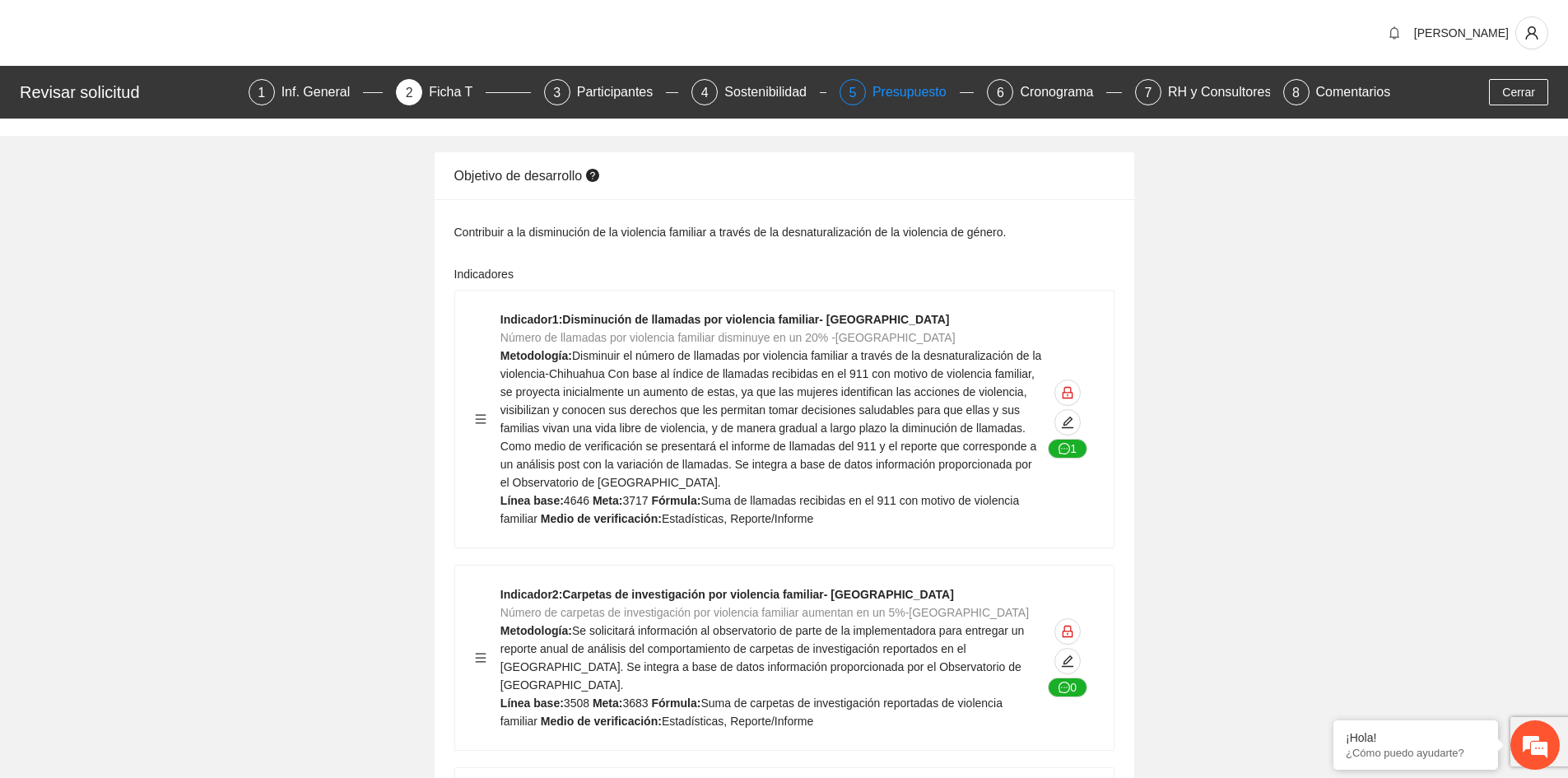
click at [908, 87] on div "Presupuesto" at bounding box center [916, 92] width 87 height 26
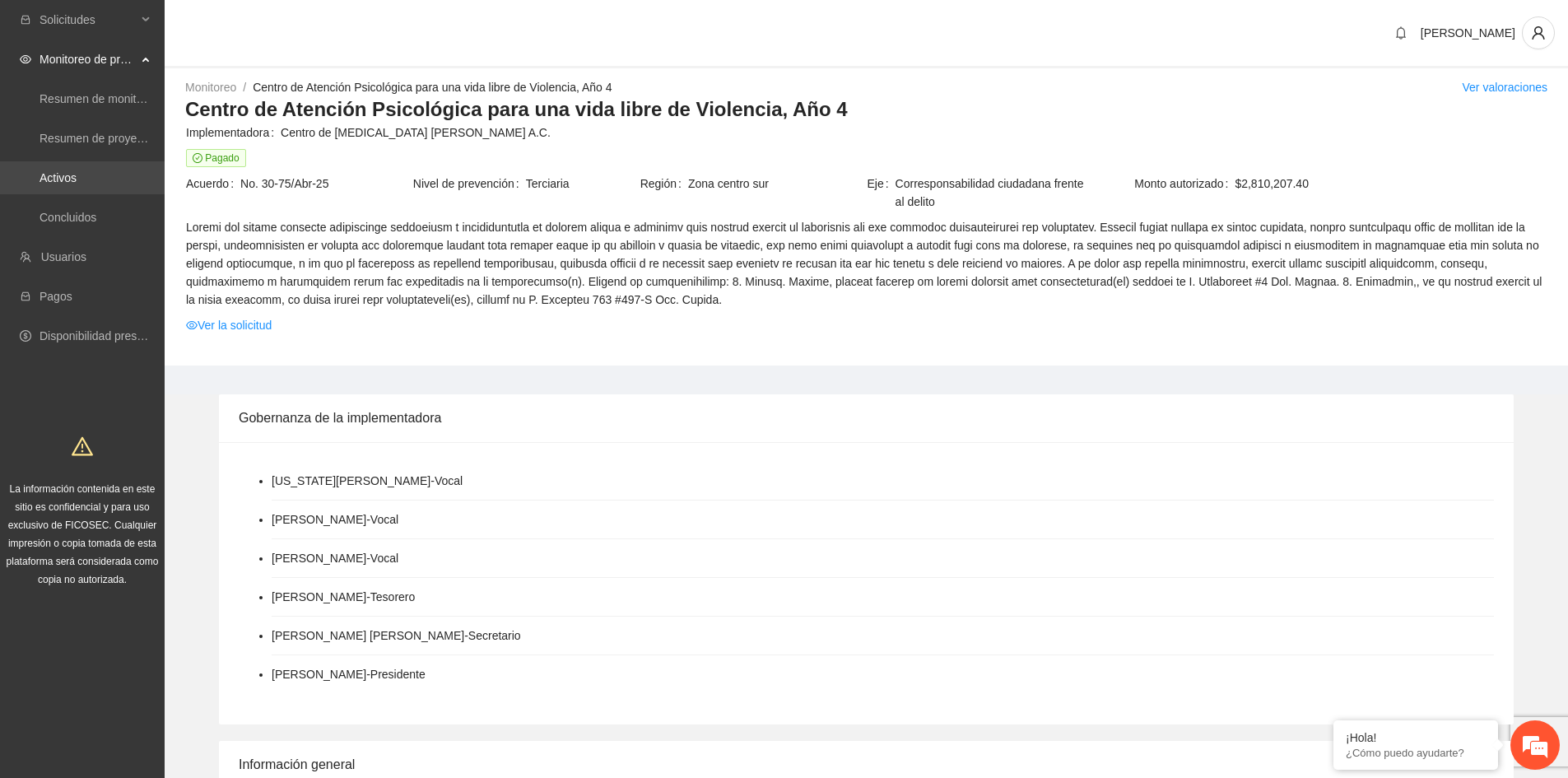
click at [76, 179] on link "Activos" at bounding box center [59, 178] width 37 height 14
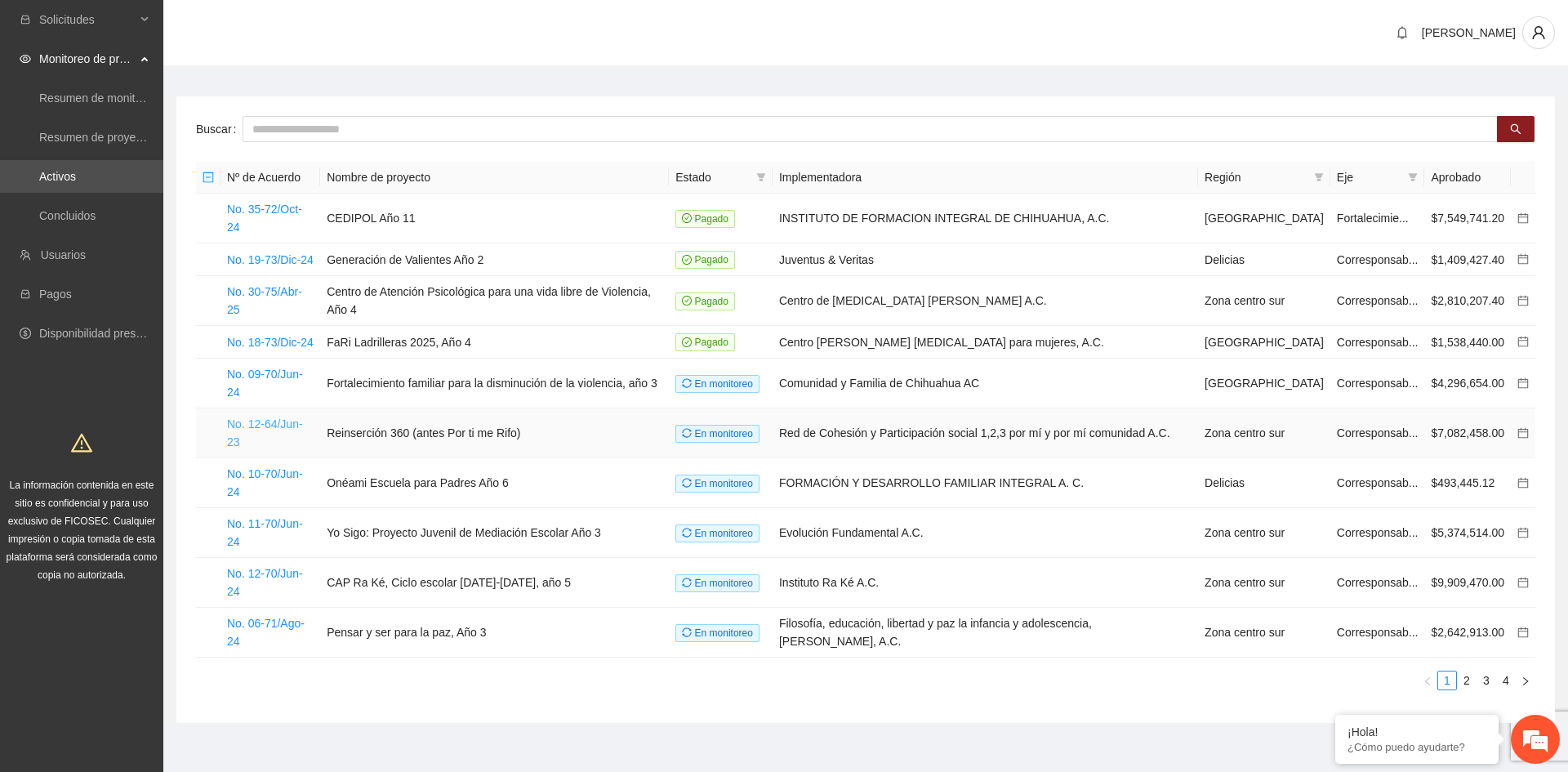
click at [296, 417] on link "No. 12-64/Jun-23" at bounding box center [265, 432] width 76 height 31
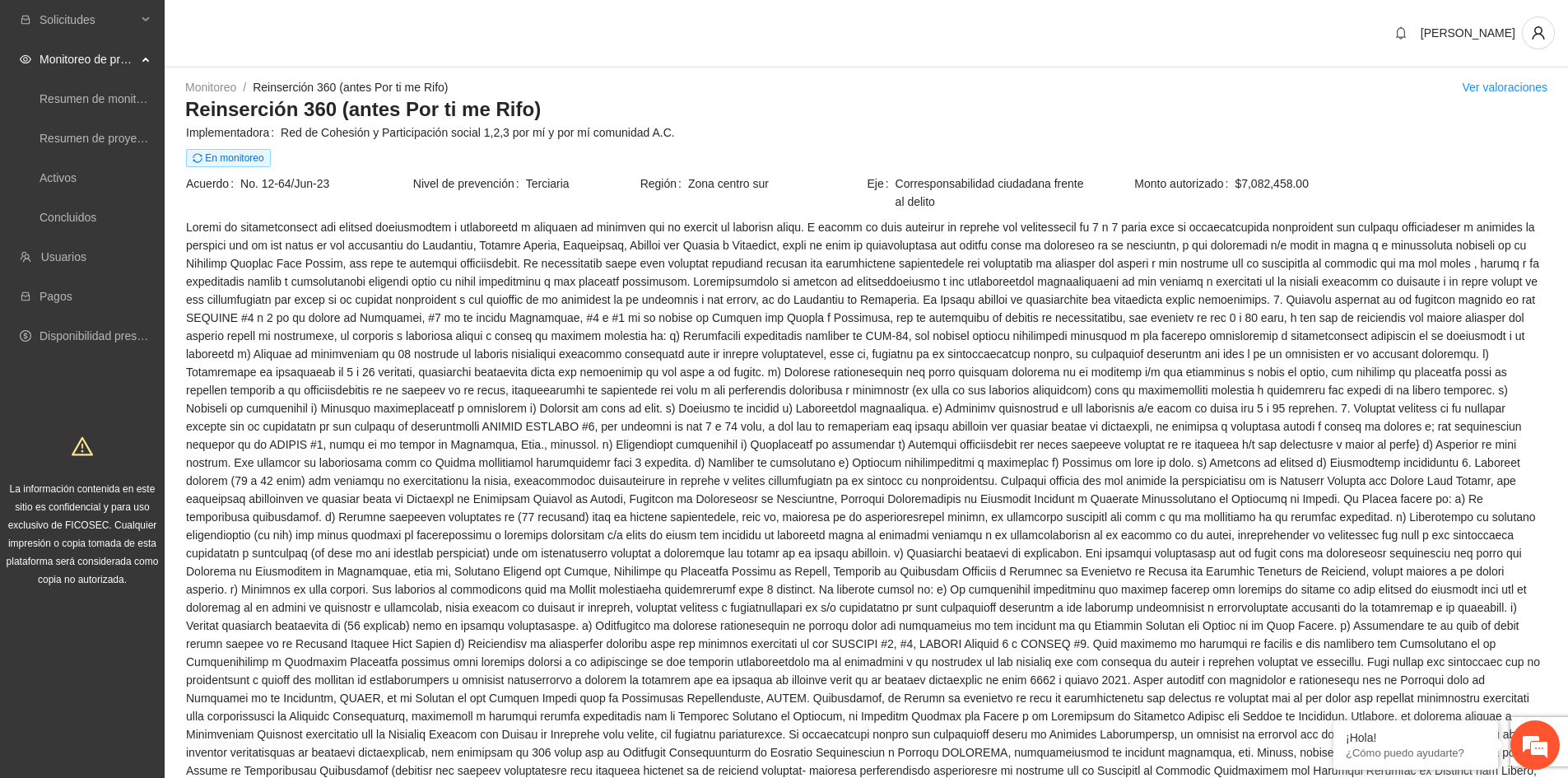
scroll to position [330, 0]
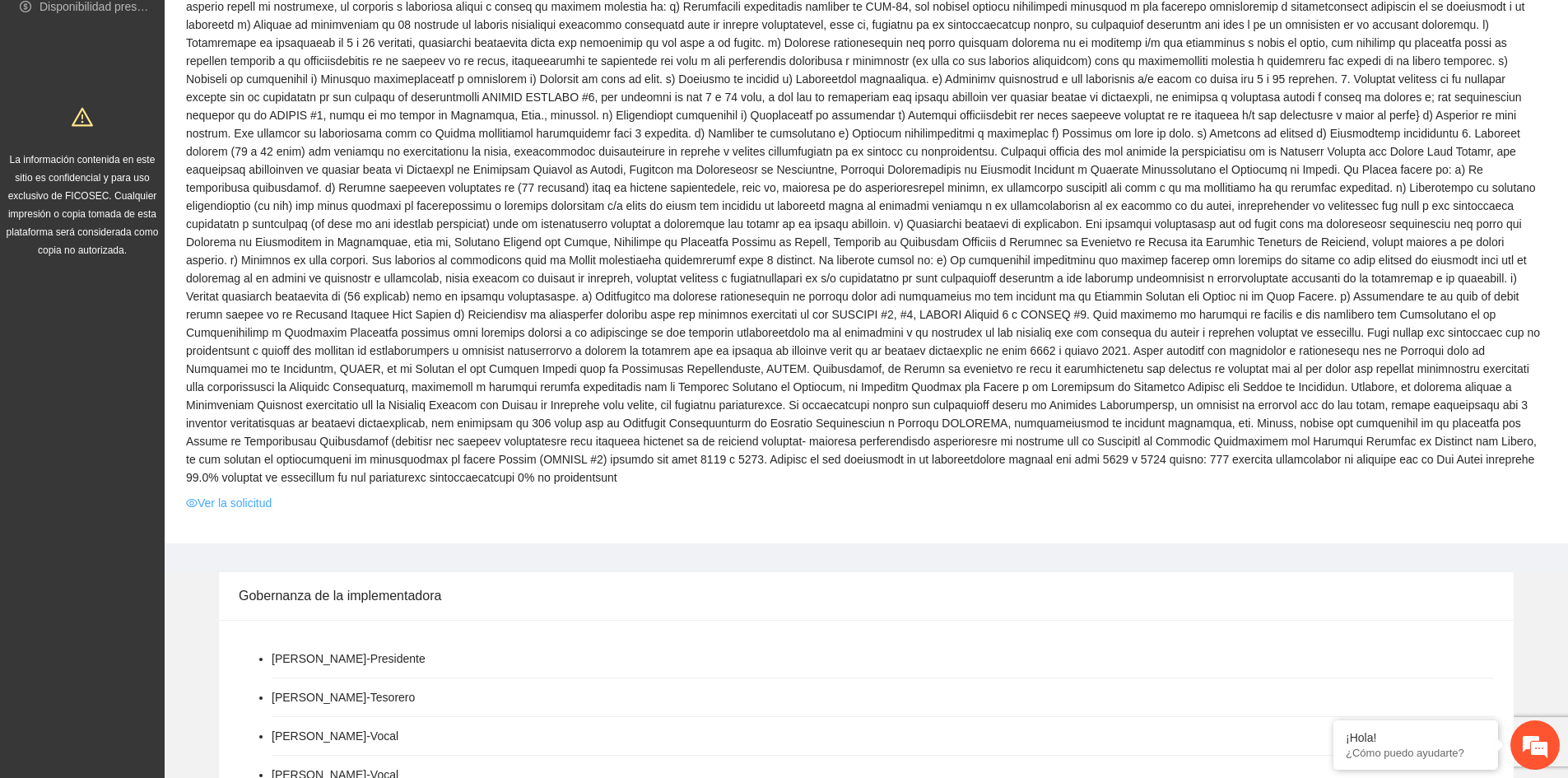
click at [249, 494] on link "Ver la solicitud" at bounding box center [228, 503] width 86 height 18
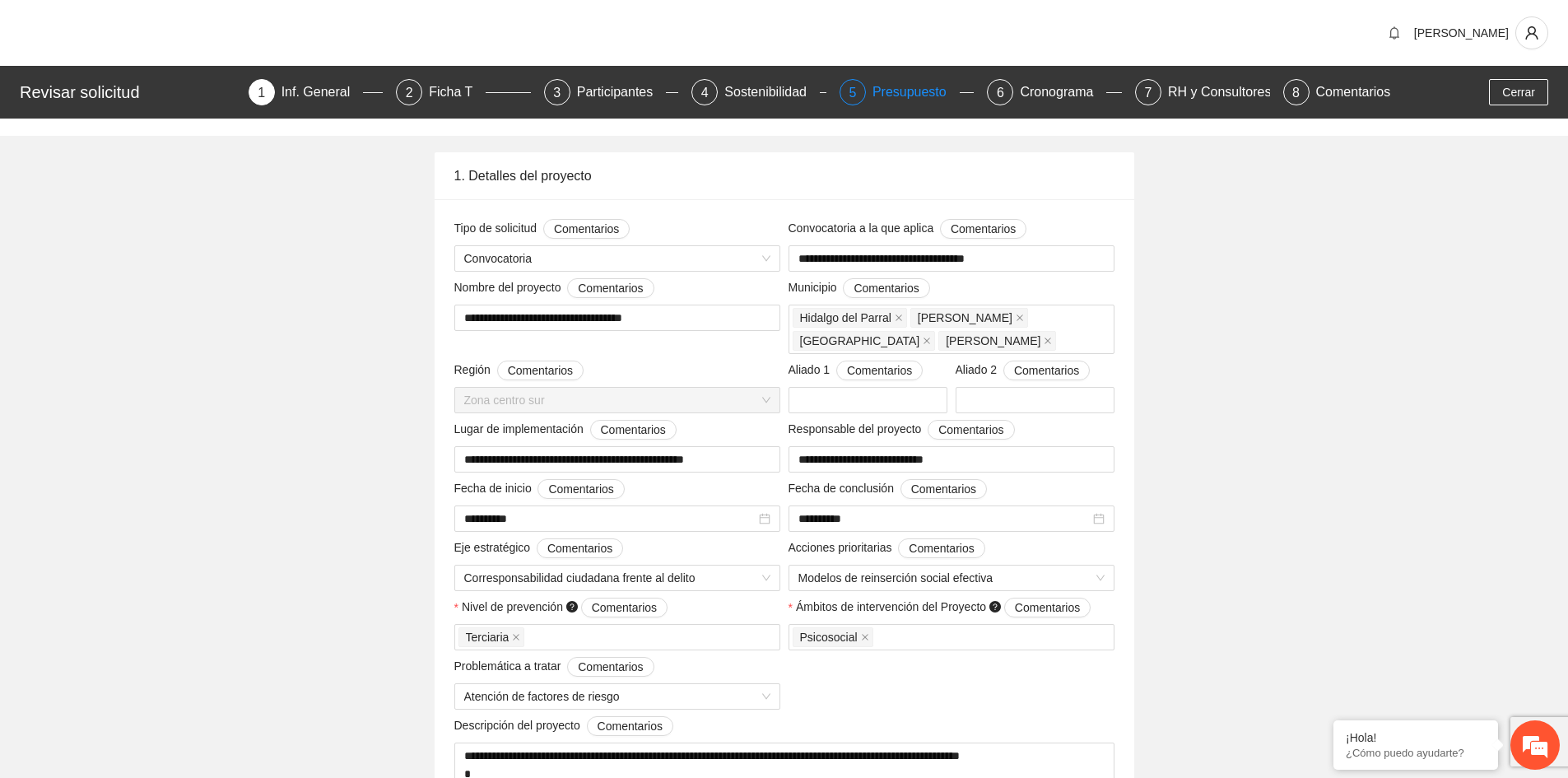
click at [916, 93] on div "Presupuesto" at bounding box center [916, 92] width 87 height 26
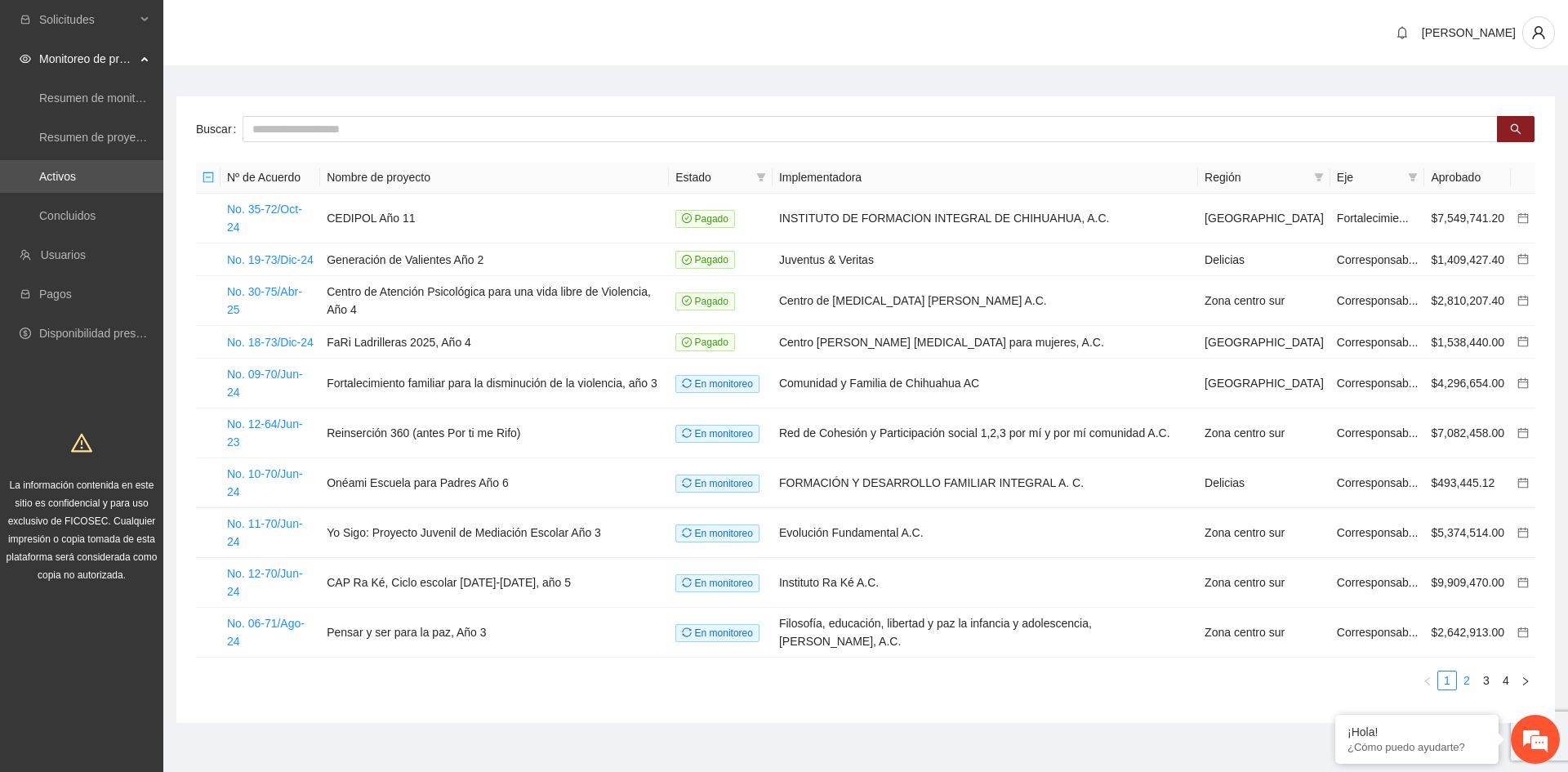
click at [1465, 672] on link "2" at bounding box center [1466, 680] width 18 height 18
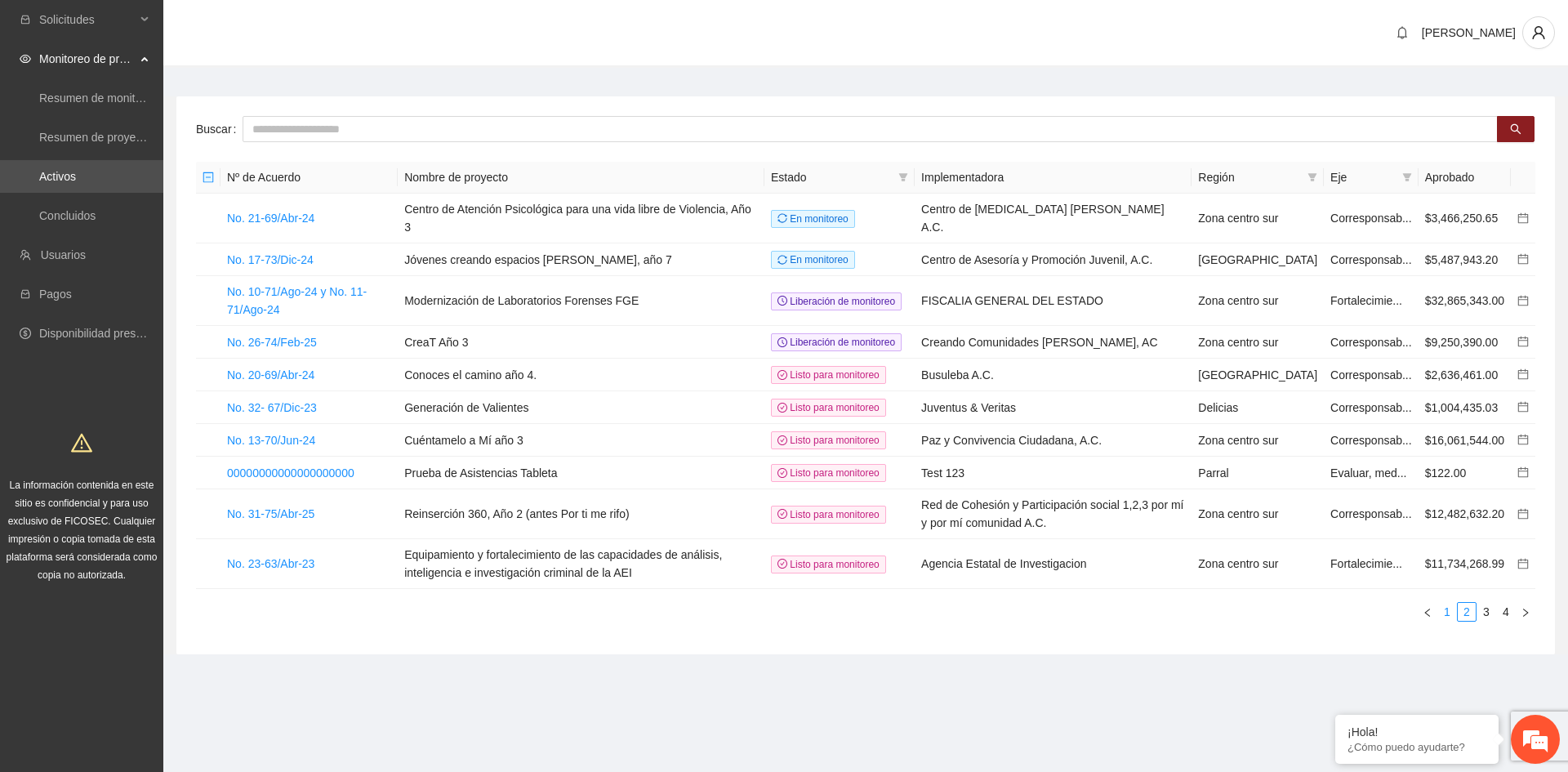
click at [1444, 621] on link "1" at bounding box center [1447, 611] width 18 height 18
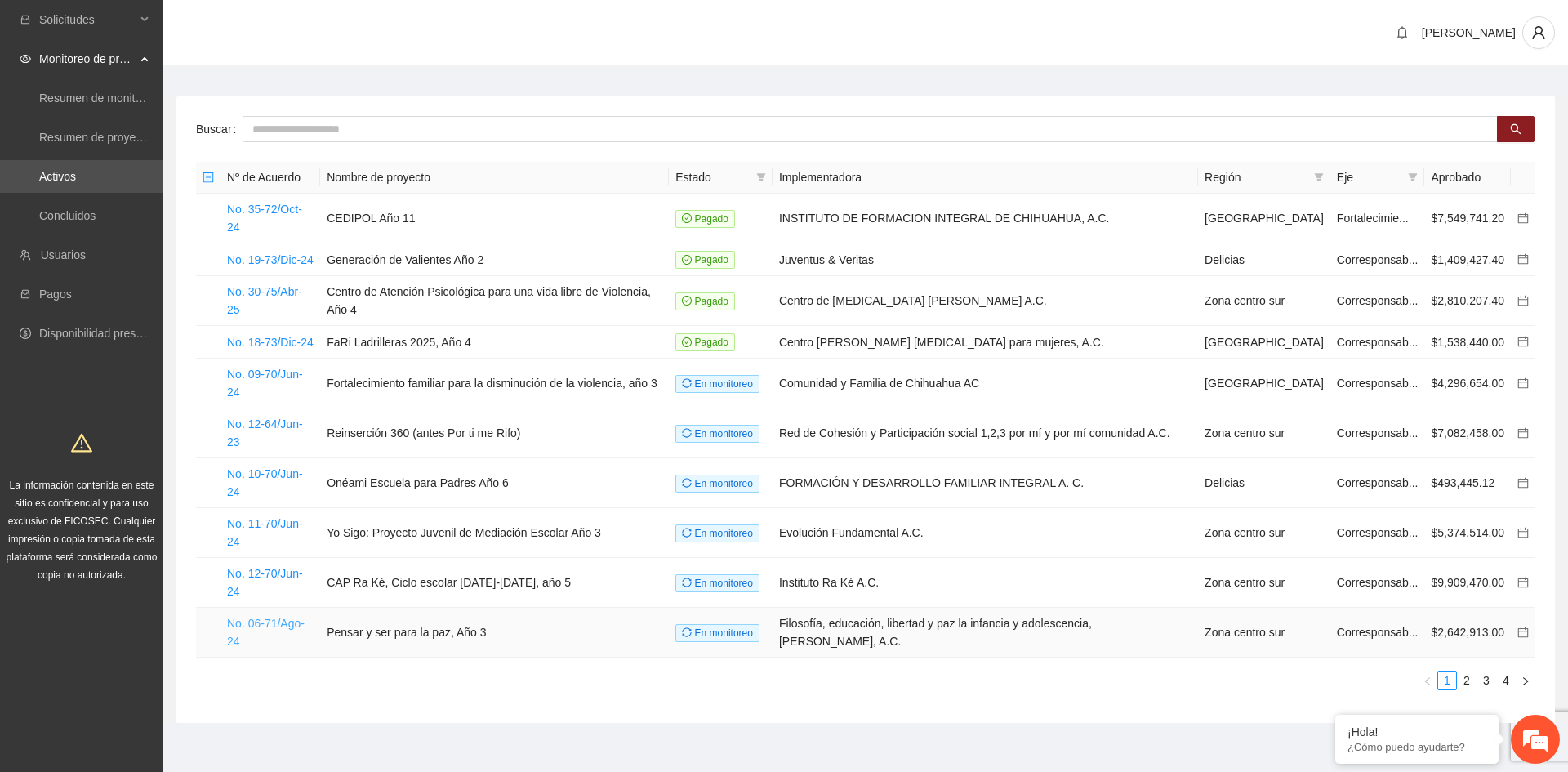
click at [276, 617] on link "No. 06-71/Ago-24" at bounding box center [266, 632] width 78 height 31
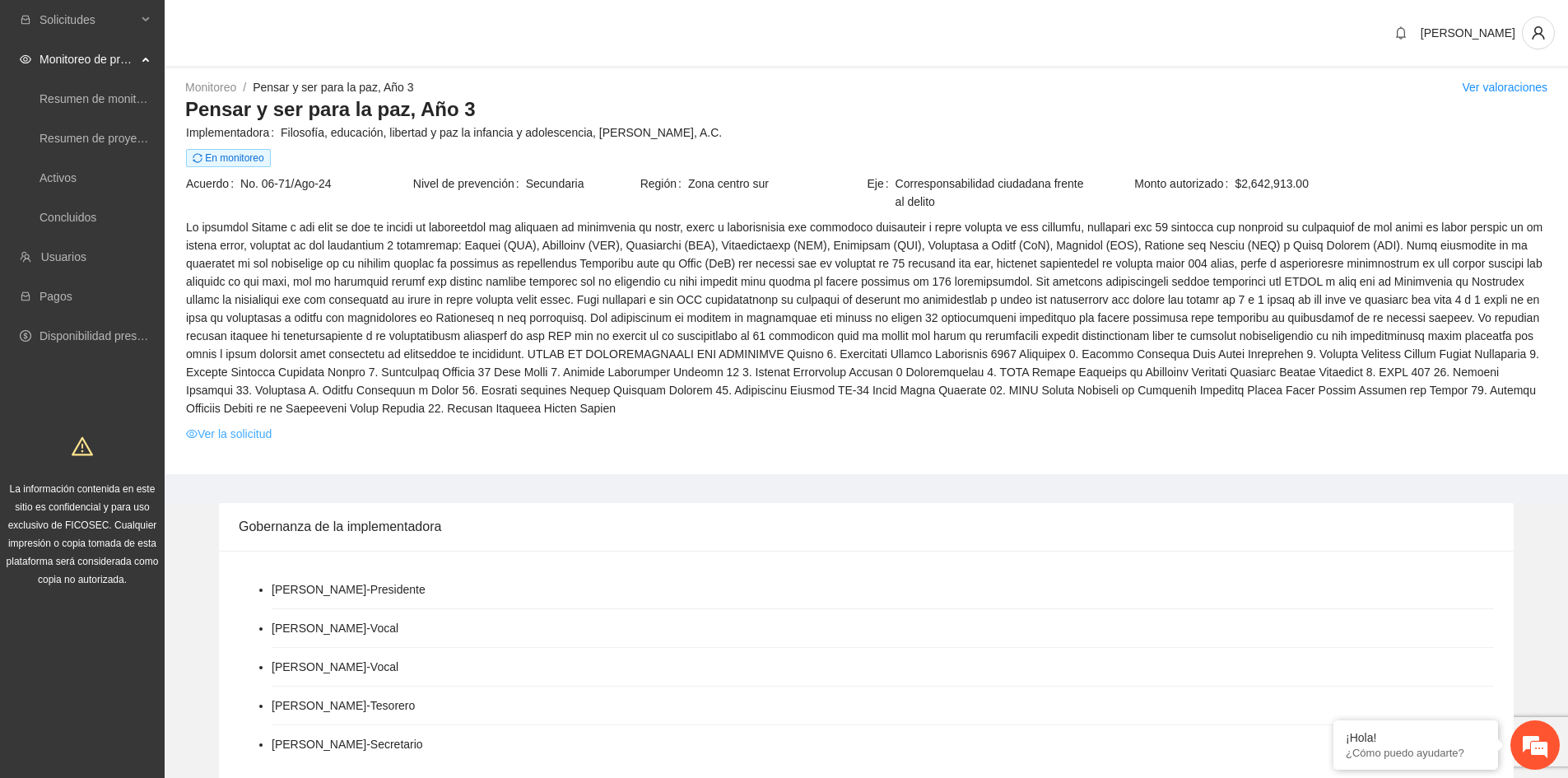
click at [249, 435] on link "Ver la solicitud" at bounding box center [228, 433] width 86 height 18
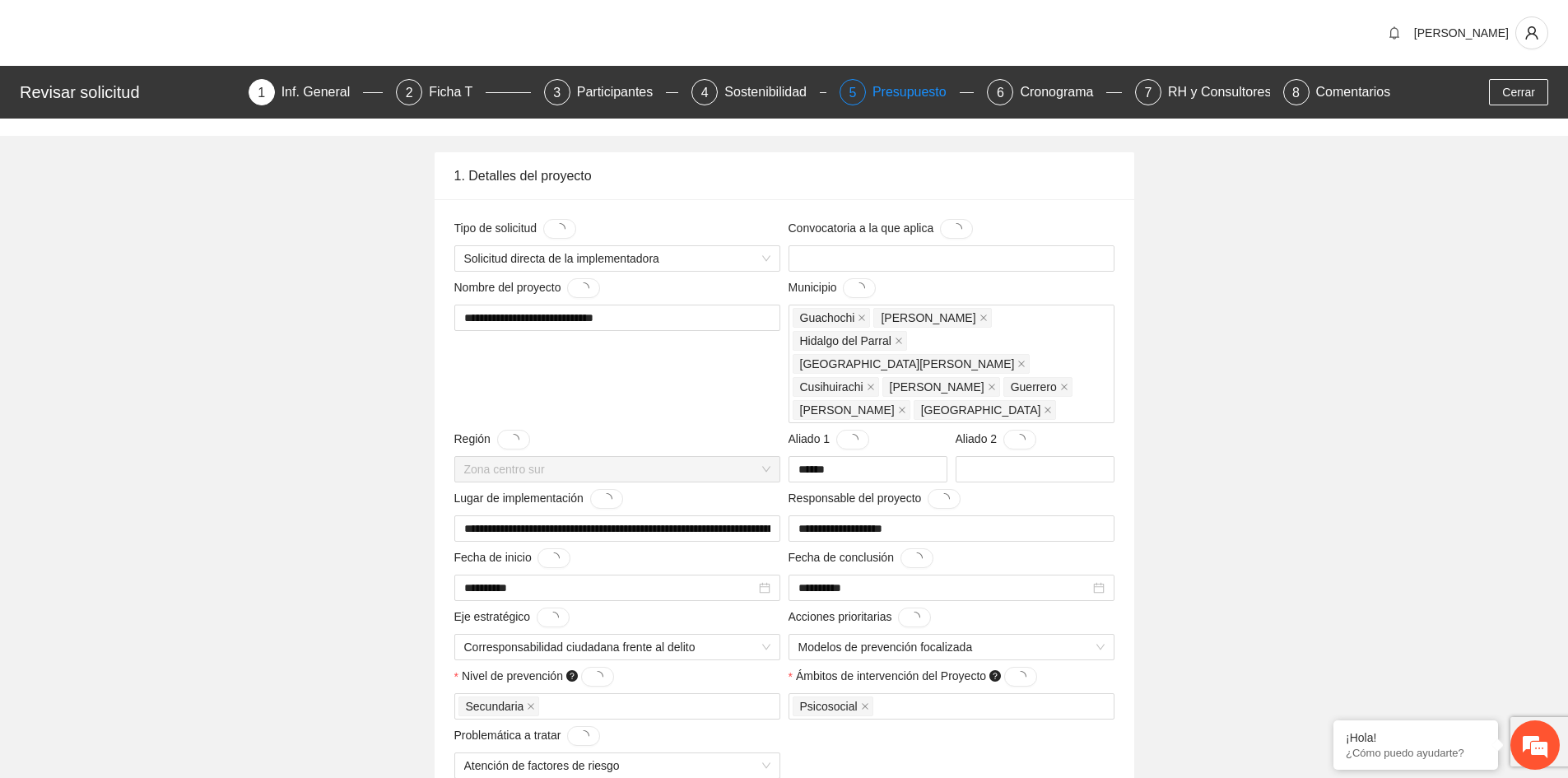
click at [931, 99] on div "Presupuesto" at bounding box center [916, 92] width 87 height 26
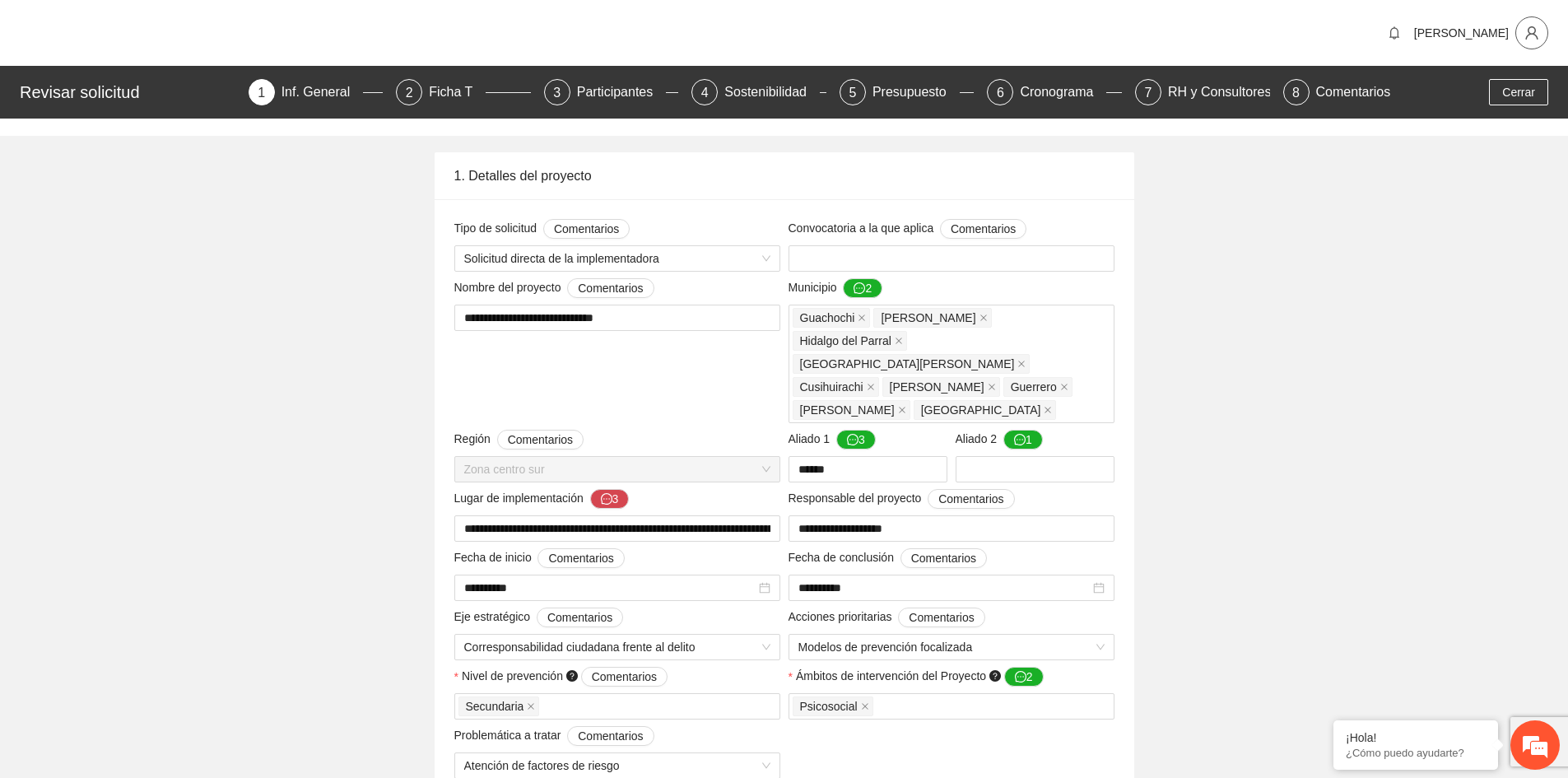
click at [1522, 23] on button "button" at bounding box center [1531, 32] width 33 height 33
click at [1497, 91] on span "Cerrar sesión" at bounding box center [1489, 95] width 104 height 18
